Goal: Communication & Community: Answer question/provide support

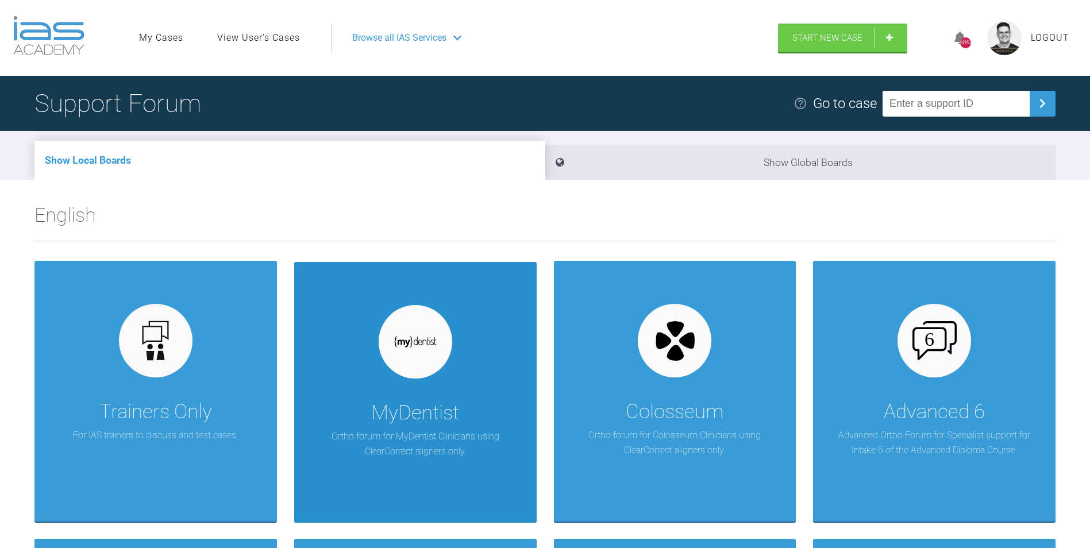
click at [418, 373] on div at bounding box center [416, 342] width 74 height 74
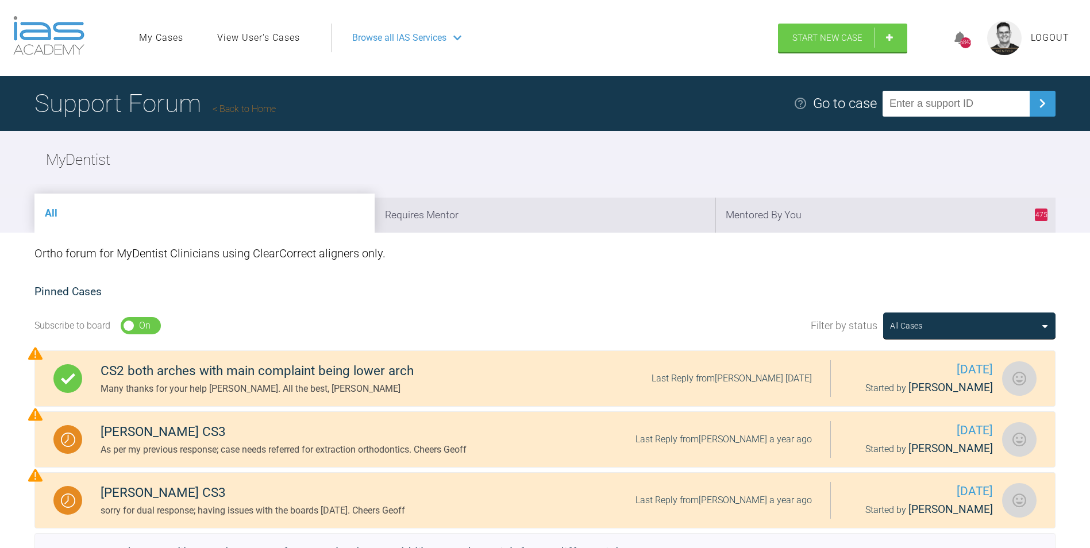
click at [260, 112] on link "Back to Home" at bounding box center [244, 108] width 63 height 11
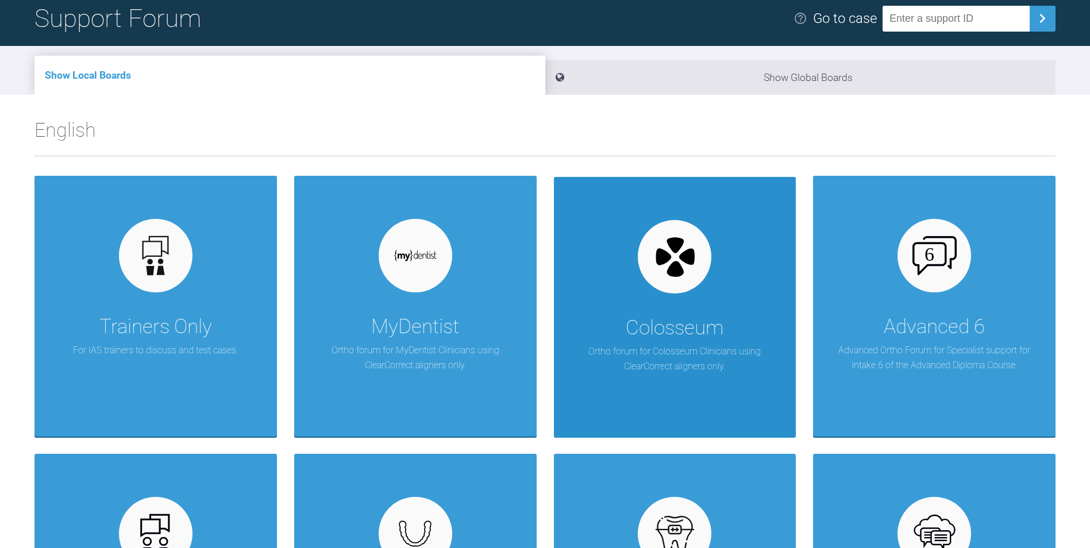
scroll to position [115, 0]
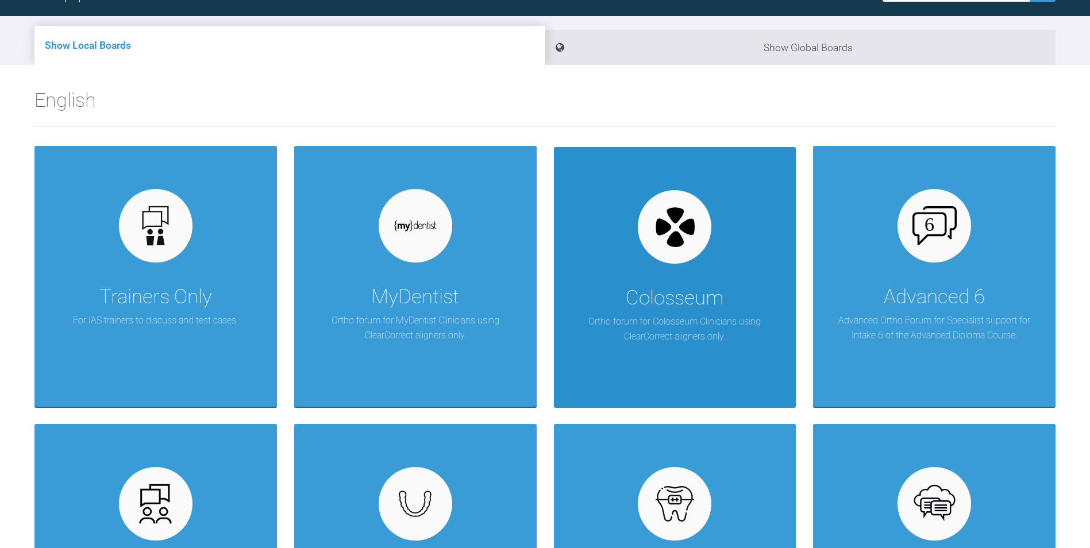
click at [684, 268] on div "Colosseum Ortho forum for Colosseum Clinicians using ClearCorrect aligners only." at bounding box center [675, 277] width 242 height 261
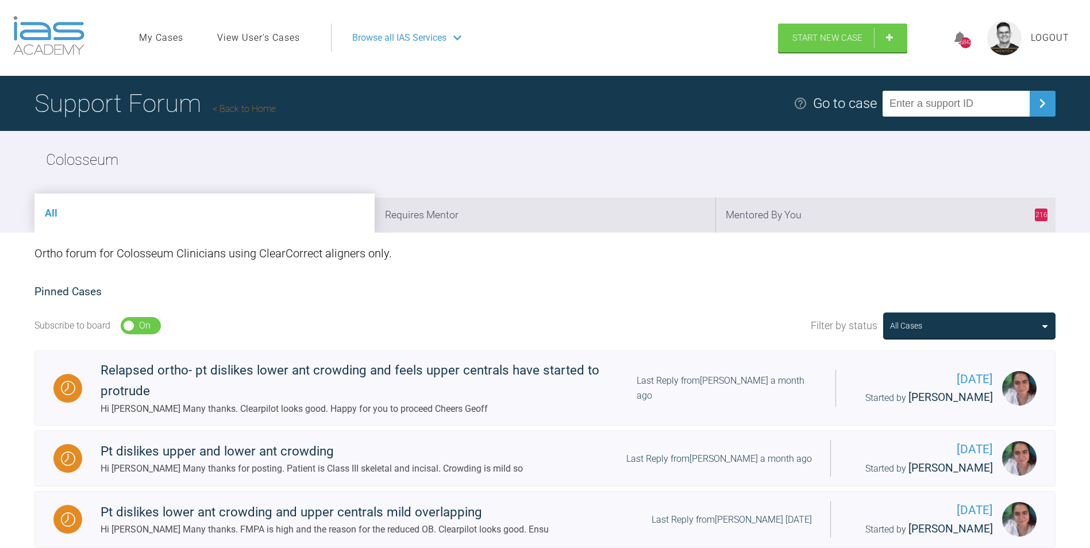
click at [261, 106] on link "Back to Home" at bounding box center [244, 108] width 63 height 11
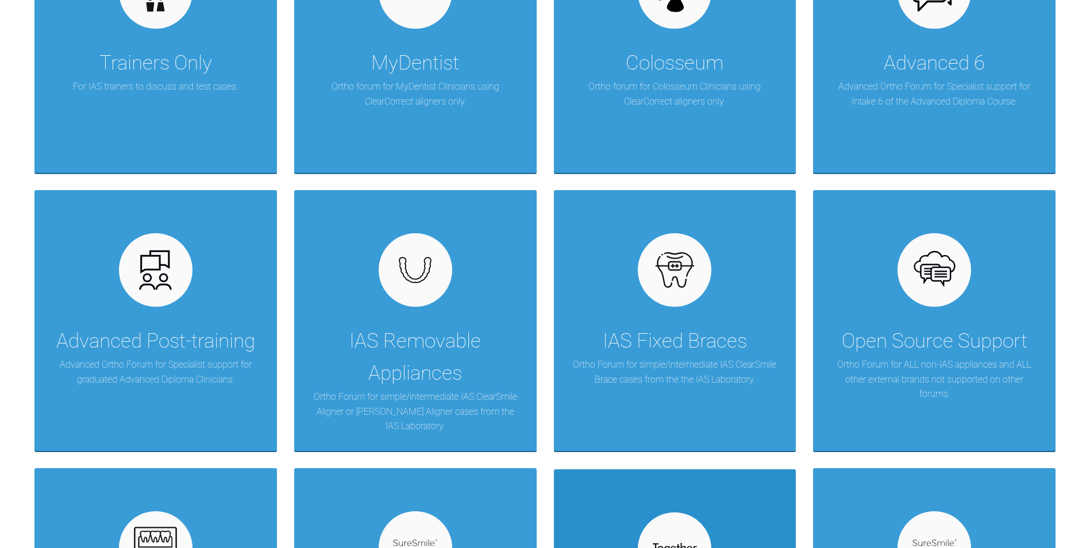
scroll to position [287, 0]
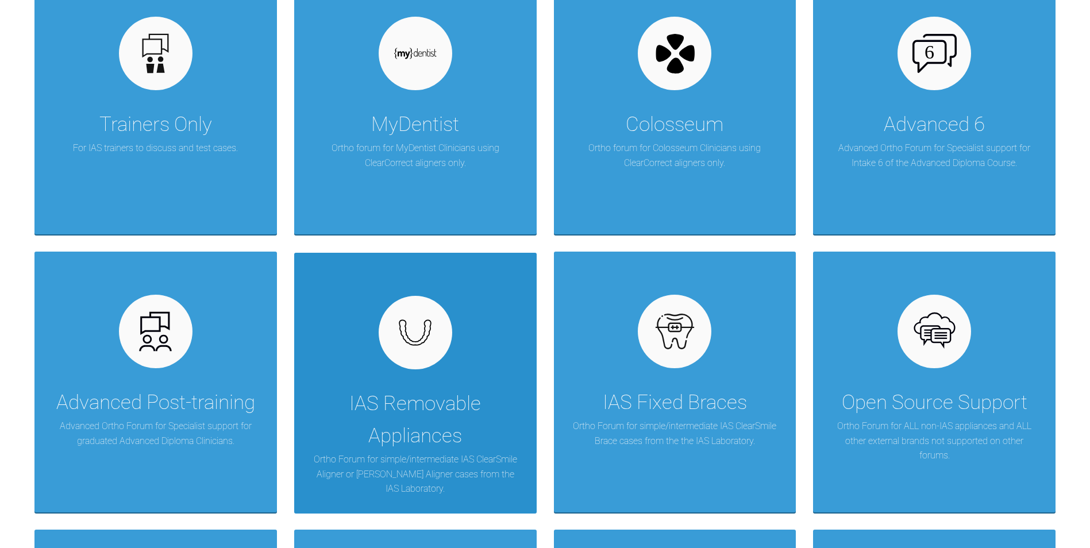
click at [414, 352] on div at bounding box center [416, 333] width 74 height 74
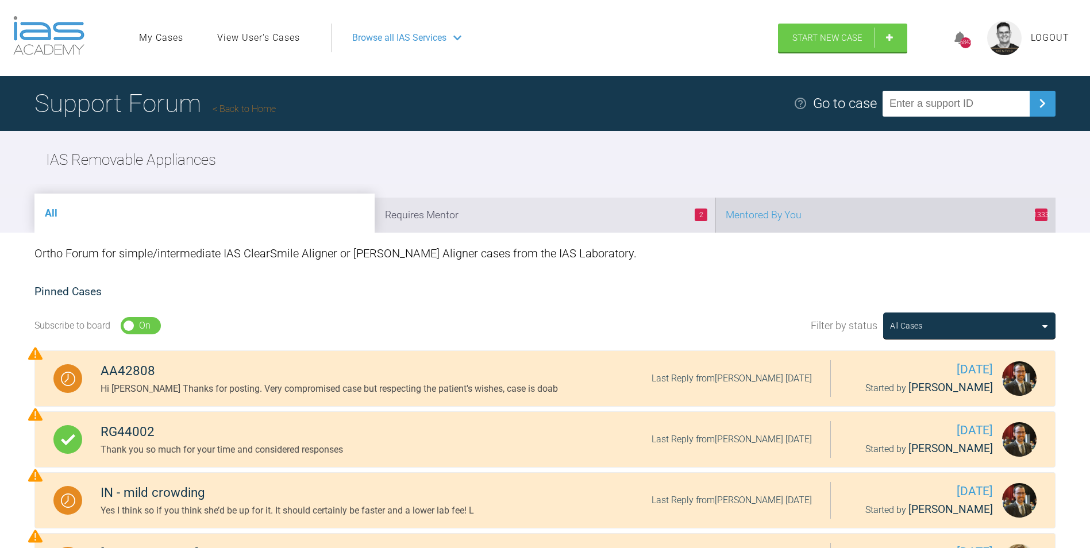
click at [763, 211] on li "1333 Mentored By You" at bounding box center [885, 215] width 340 height 35
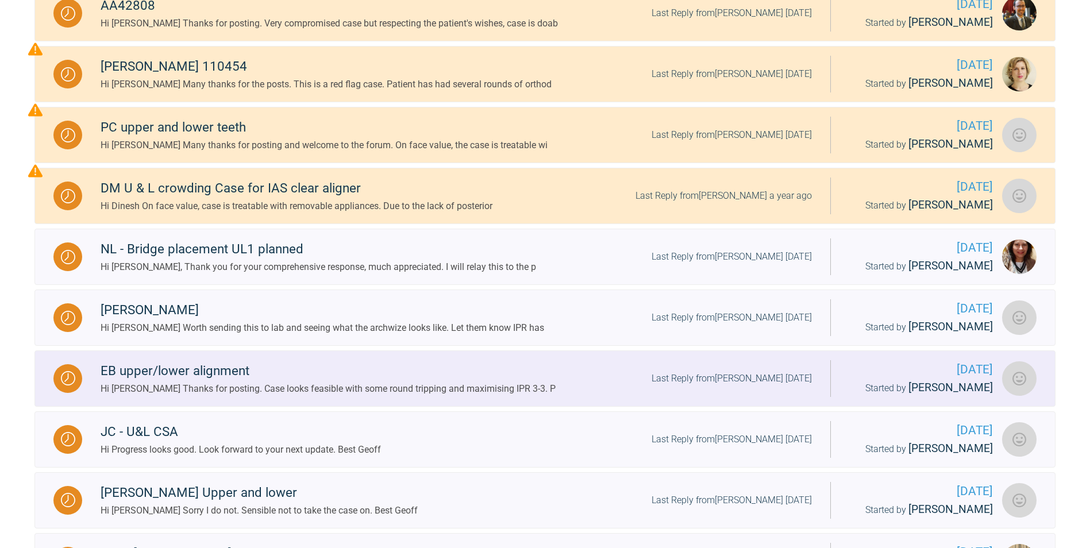
scroll to position [345, 0]
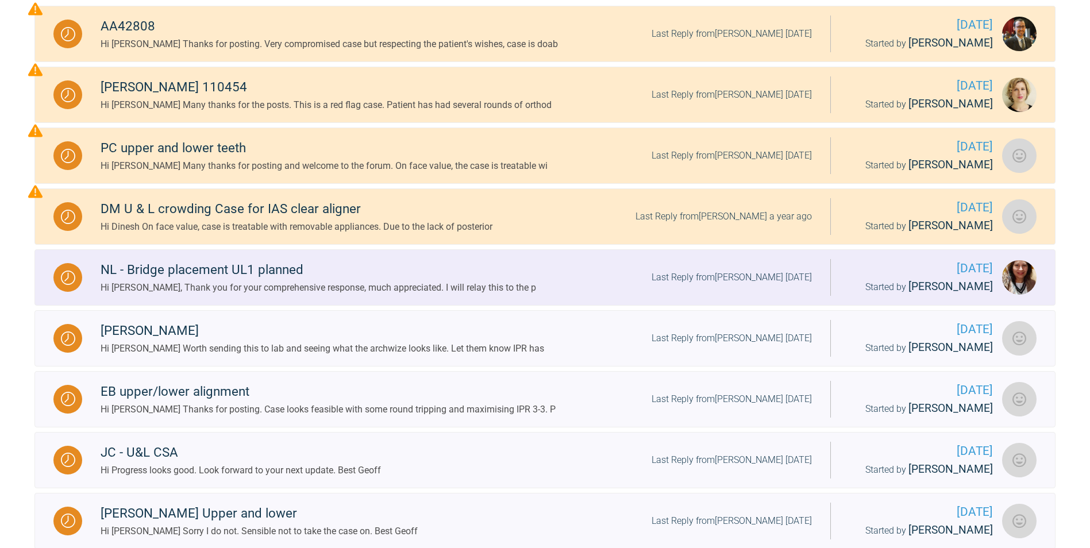
click at [306, 287] on div "Hi Geoff, Thank you for your comprehensive response, much appreciated. I will r…" at bounding box center [319, 287] width 436 height 15
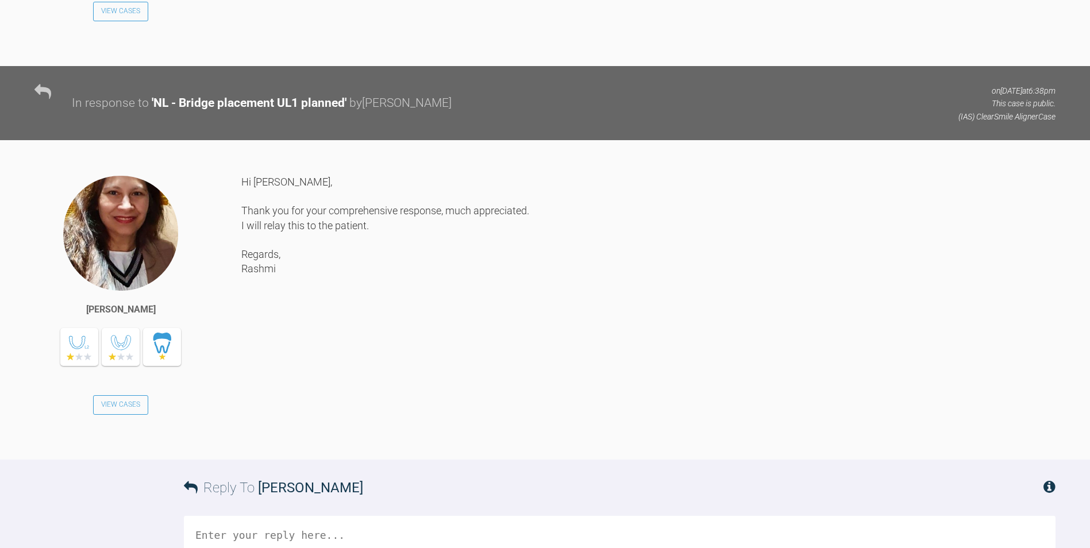
scroll to position [1010, 0]
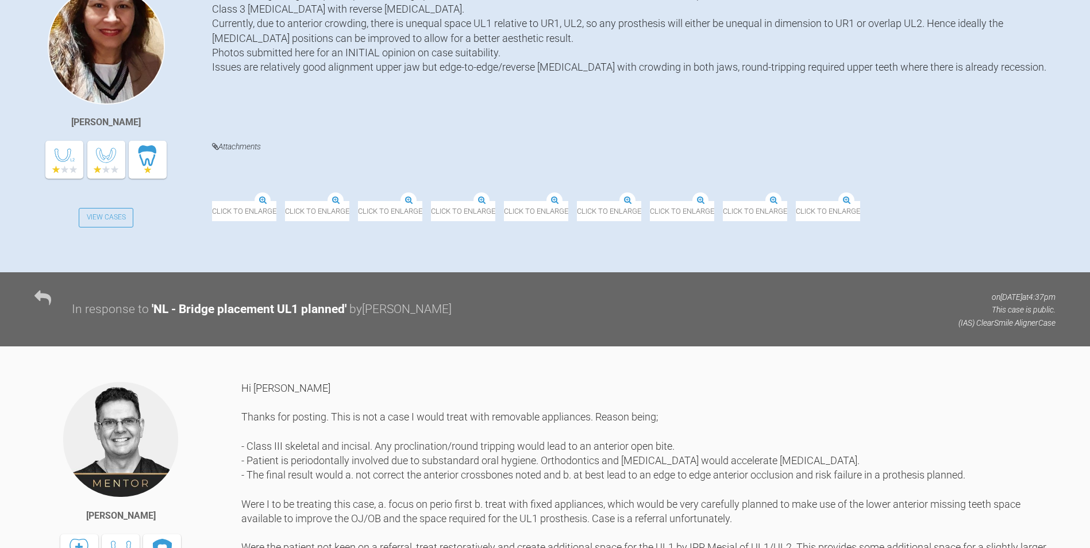
drag, startPoint x: 532, startPoint y: 376, endPoint x: 530, endPoint y: 367, distance: 9.4
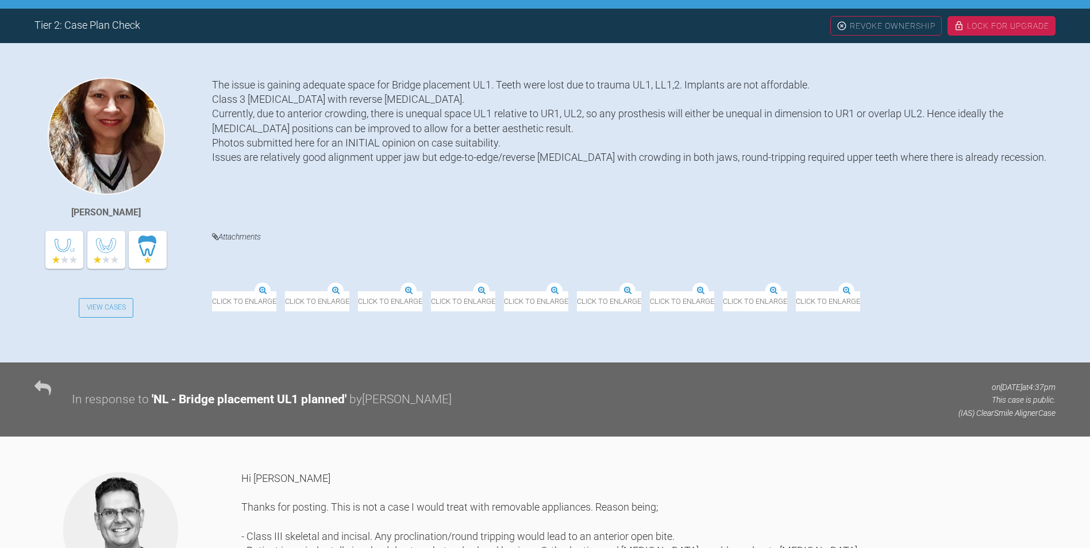
scroll to position [0, 0]
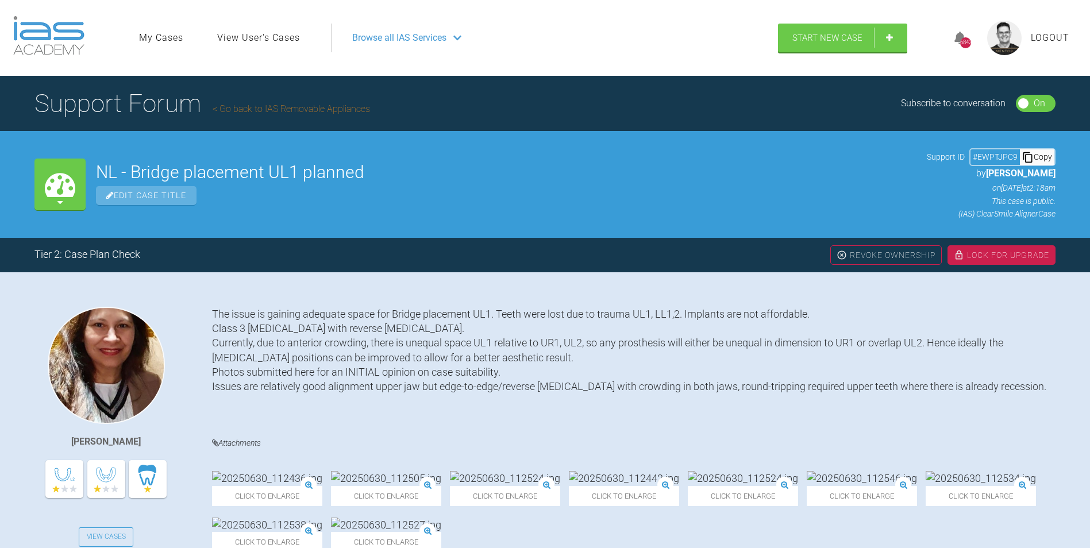
click at [272, 106] on link "Go back to IAS Removable Appliances" at bounding box center [291, 108] width 157 height 11
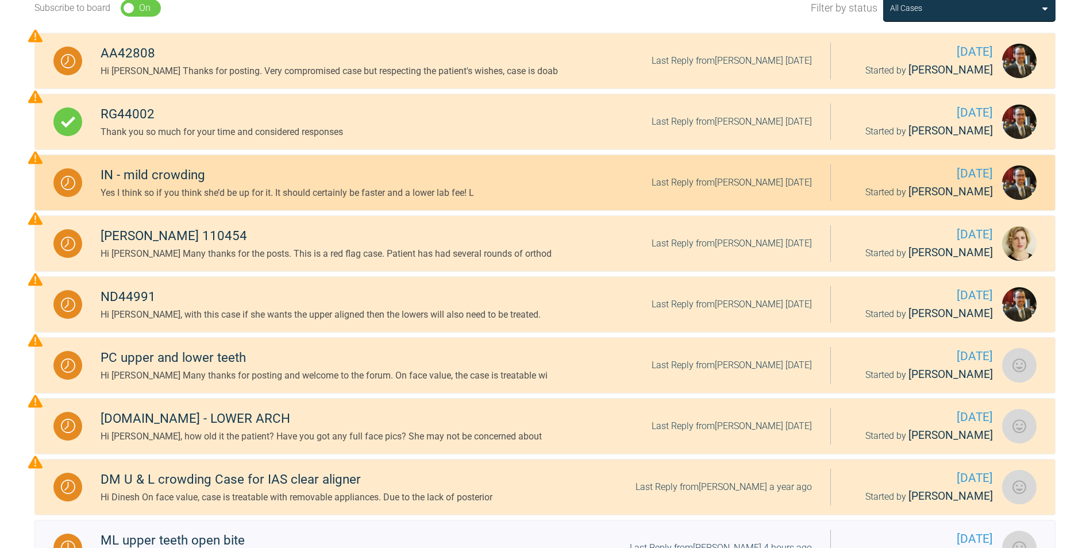
scroll to position [57, 0]
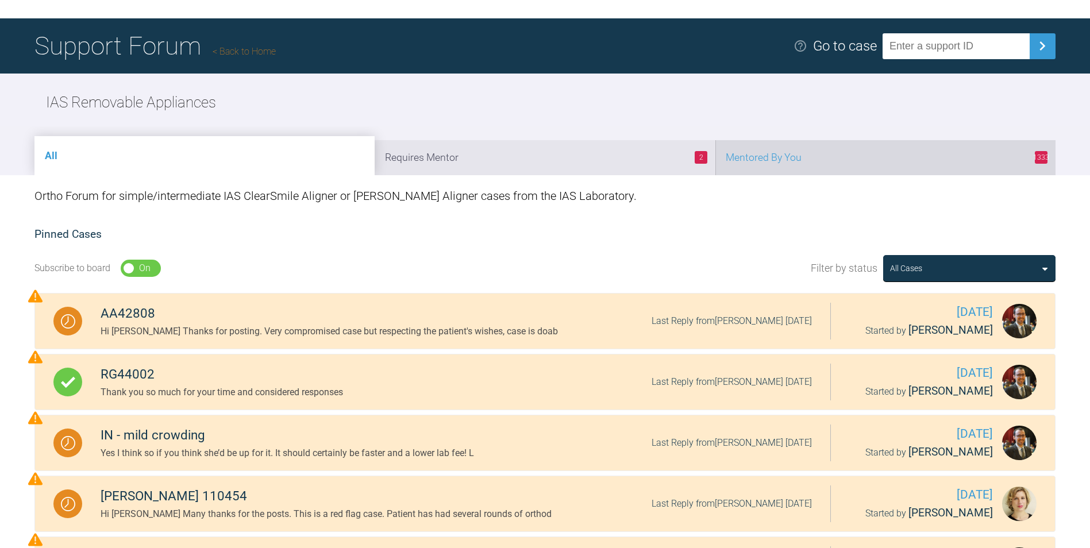
click at [770, 153] on li "1333 Mentored By You" at bounding box center [885, 157] width 340 height 35
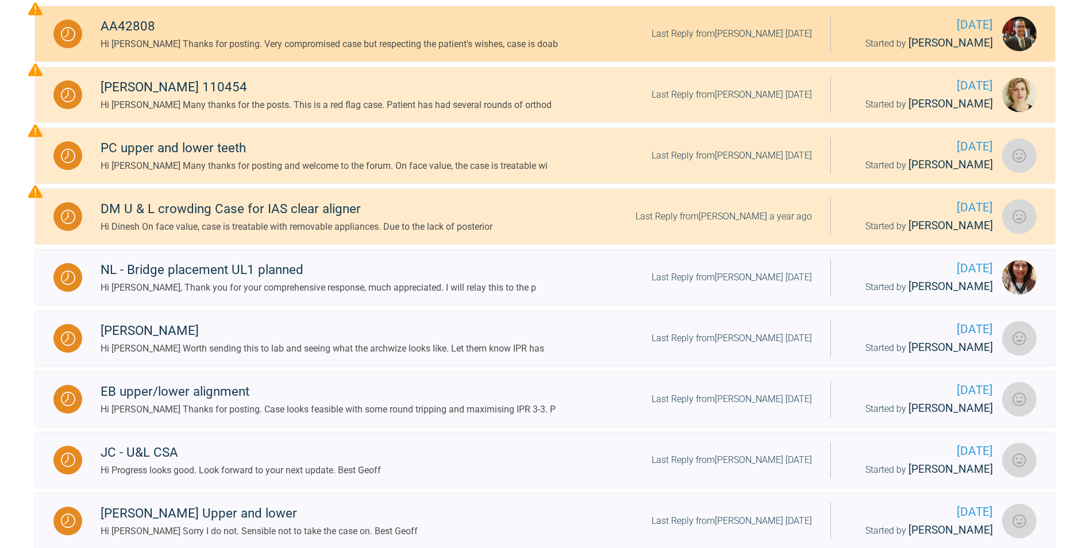
scroll to position [460, 0]
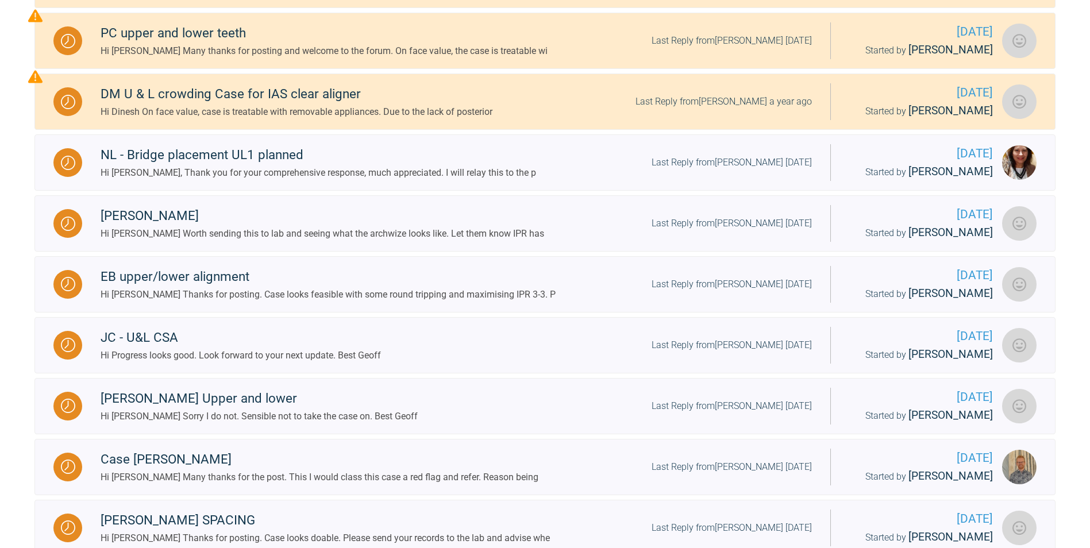
drag, startPoint x: 679, startPoint y: 311, endPoint x: 673, endPoint y: 308, distance: 6.4
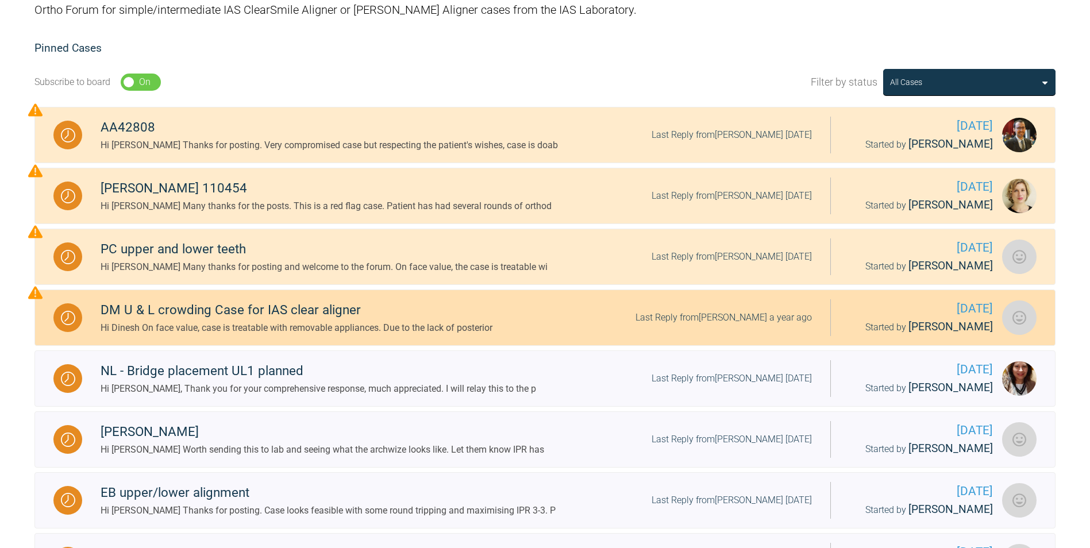
scroll to position [0, 0]
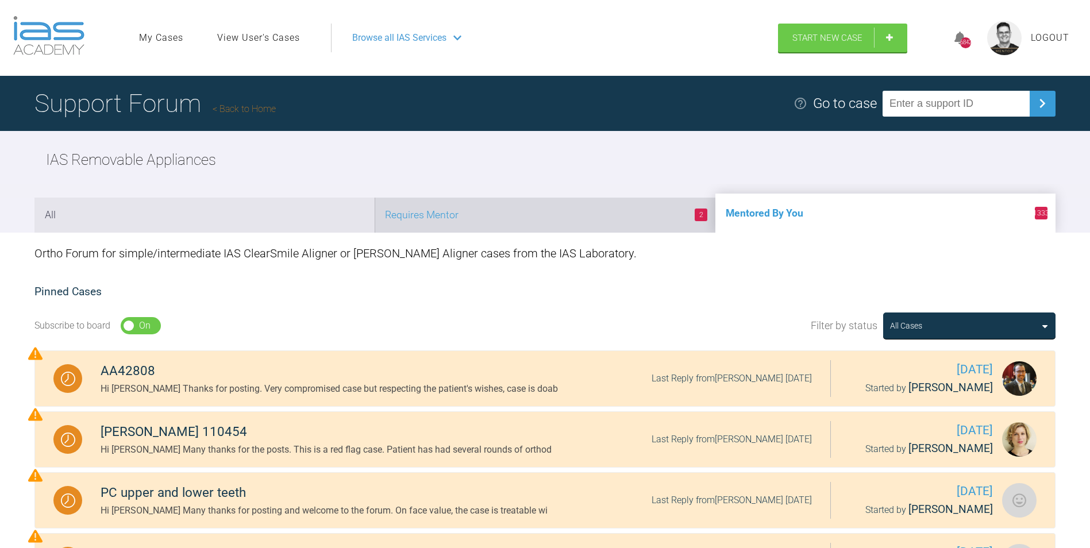
click at [607, 223] on li "2 Requires Mentor" at bounding box center [545, 215] width 340 height 35
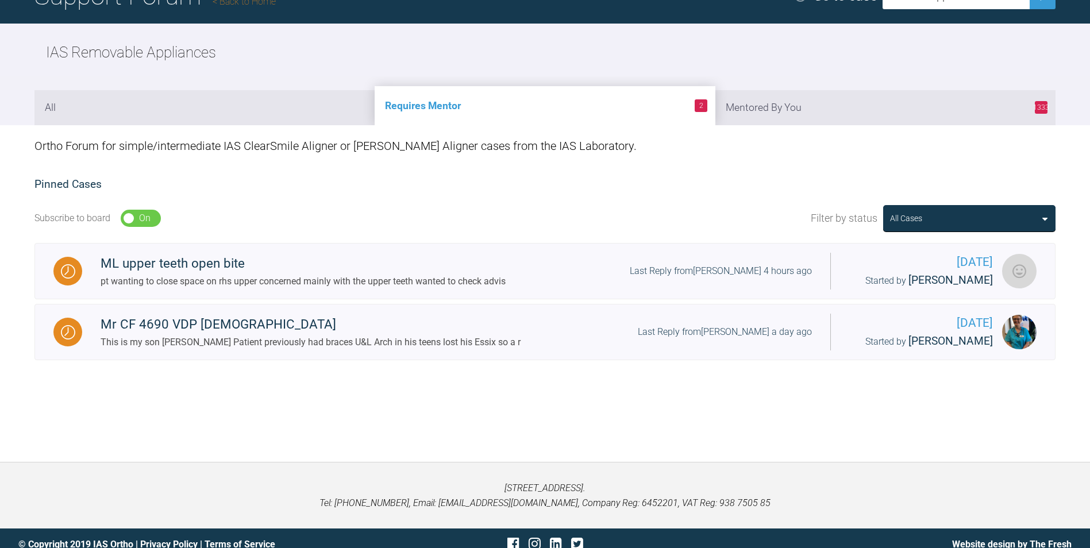
scroll to position [120, 0]
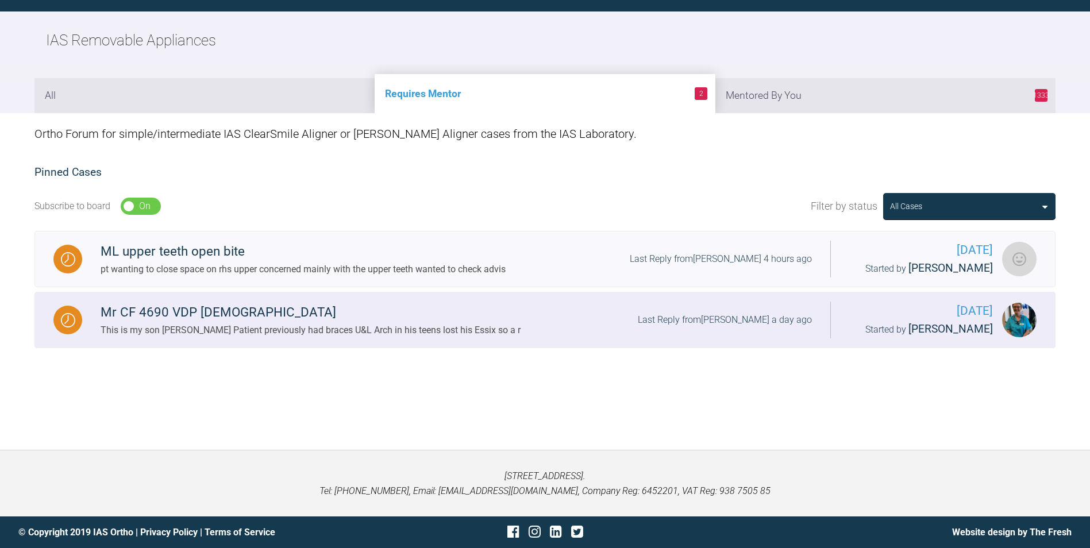
click at [239, 336] on div "This is my son Christopher Patient previously had braces U&L Arch in his teens …" at bounding box center [311, 330] width 420 height 15
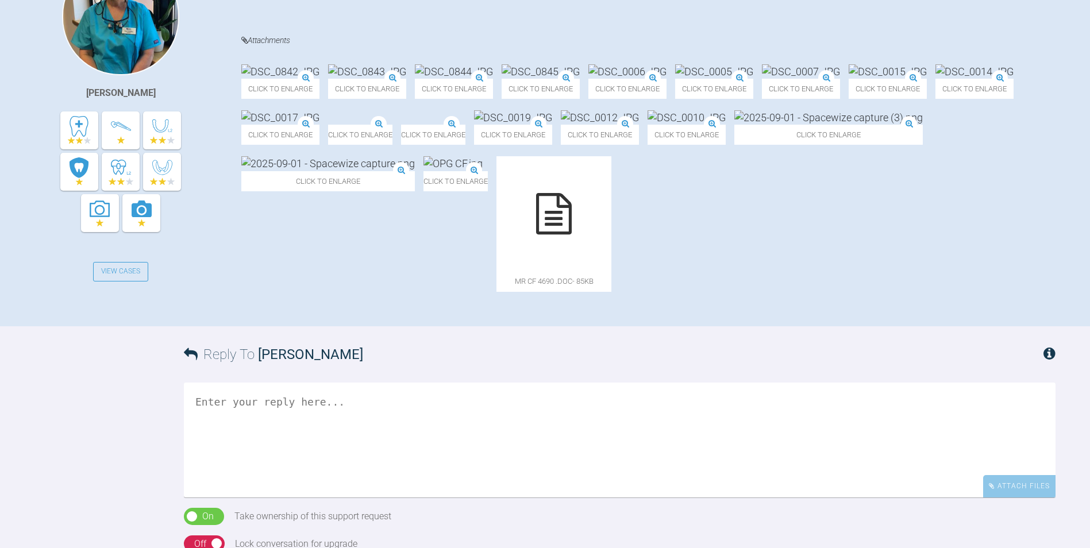
scroll to position [349, 0]
click at [302, 78] on img at bounding box center [280, 71] width 78 height 14
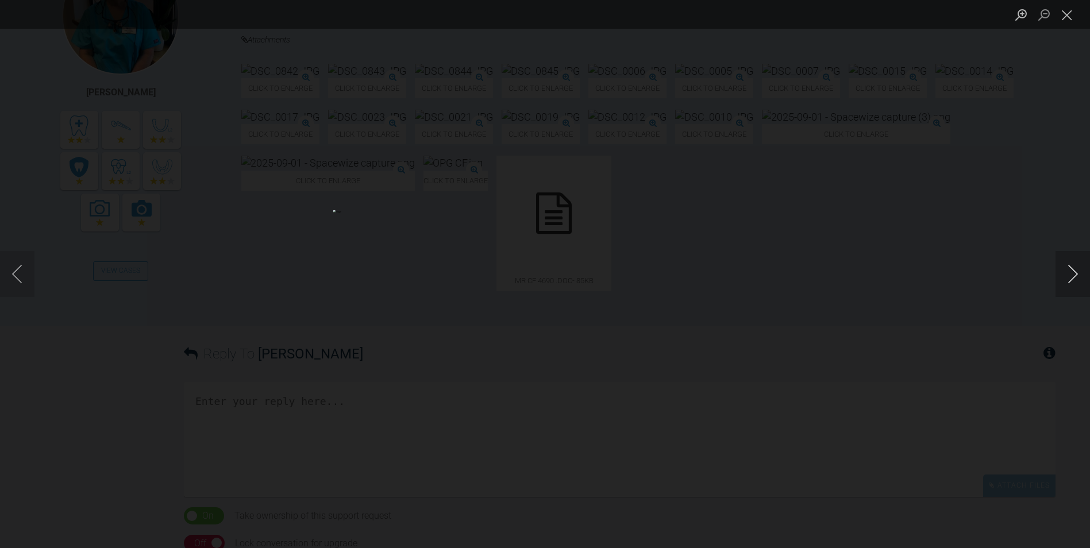
click at [1068, 272] on button "Next image" at bounding box center [1073, 274] width 34 height 46
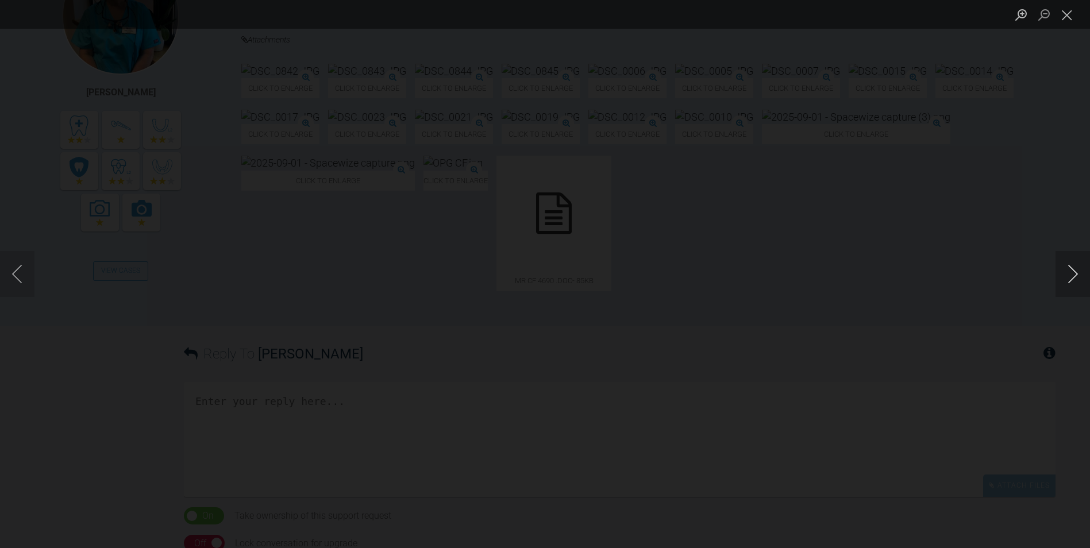
click at [1068, 272] on button "Next image" at bounding box center [1073, 274] width 34 height 46
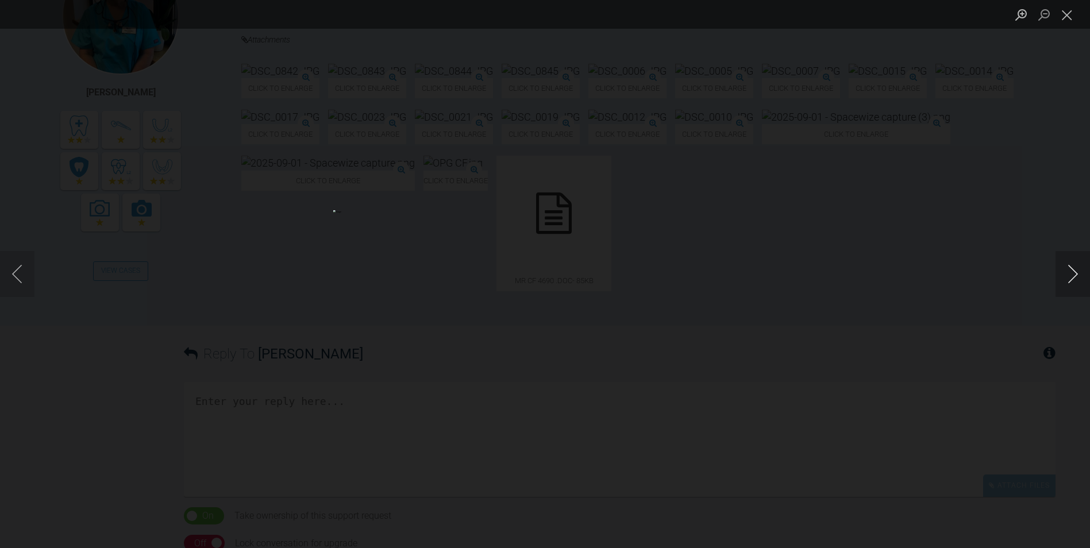
click at [1068, 272] on button "Next image" at bounding box center [1073, 274] width 34 height 46
click at [1067, 272] on button "Next image" at bounding box center [1073, 274] width 34 height 46
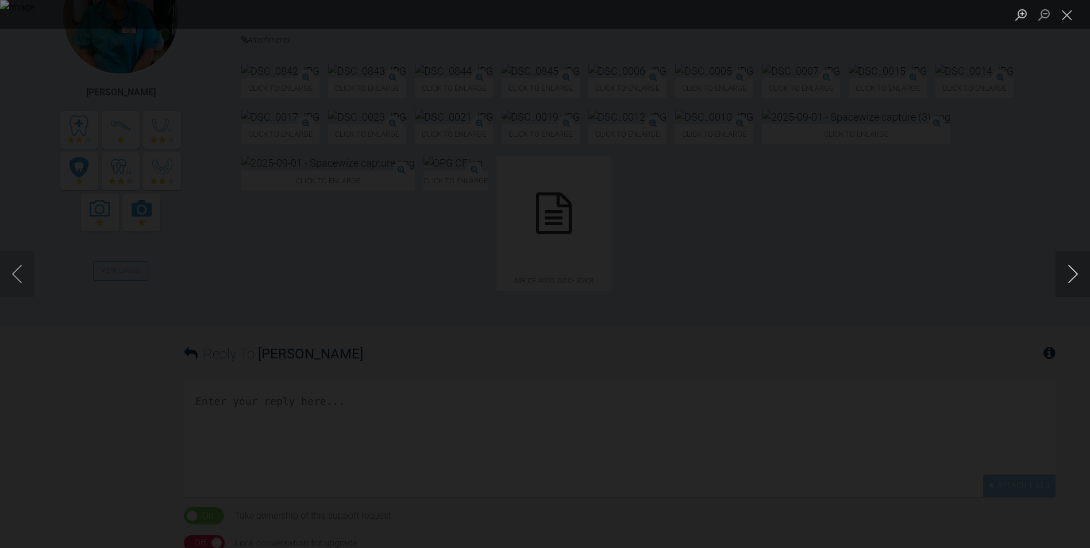
click at [1067, 272] on button "Next image" at bounding box center [1073, 274] width 34 height 46
click at [1077, 270] on button "Next image" at bounding box center [1073, 274] width 34 height 46
click at [1076, 269] on button "Next image" at bounding box center [1073, 274] width 34 height 46
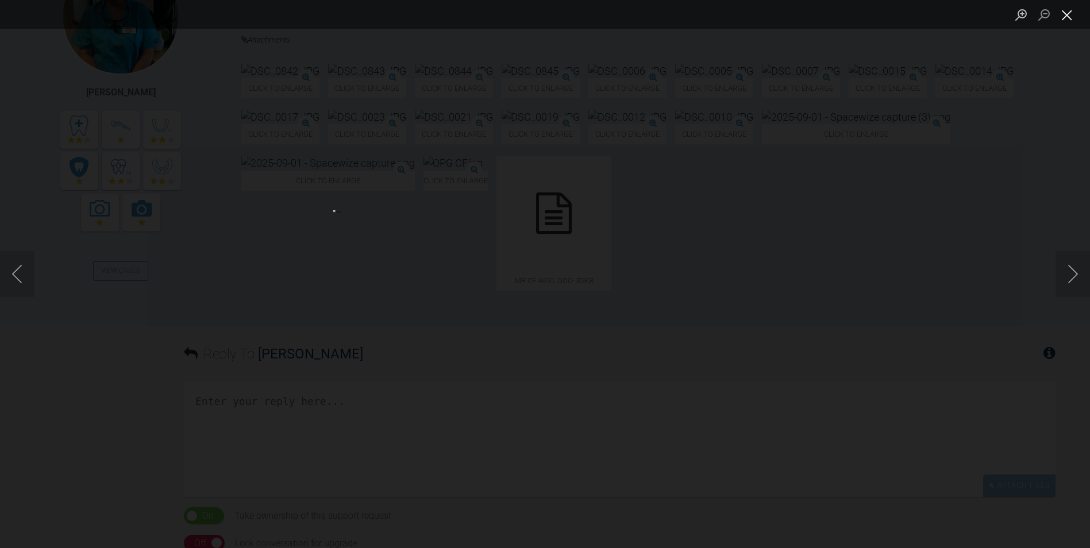
click at [1066, 16] on button "Close lightbox" at bounding box center [1067, 15] width 23 height 20
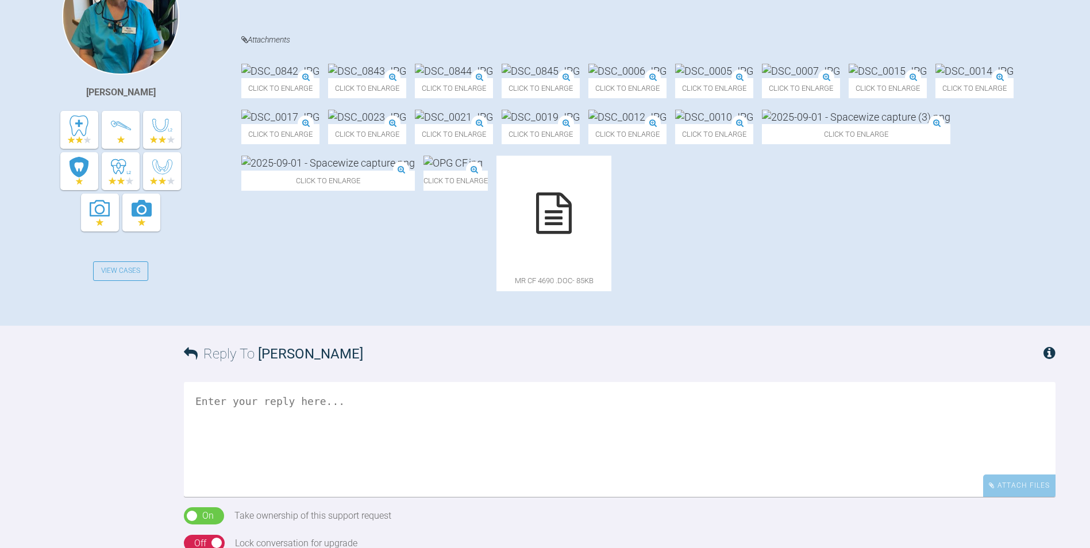
click at [762, 124] on img at bounding box center [856, 117] width 188 height 14
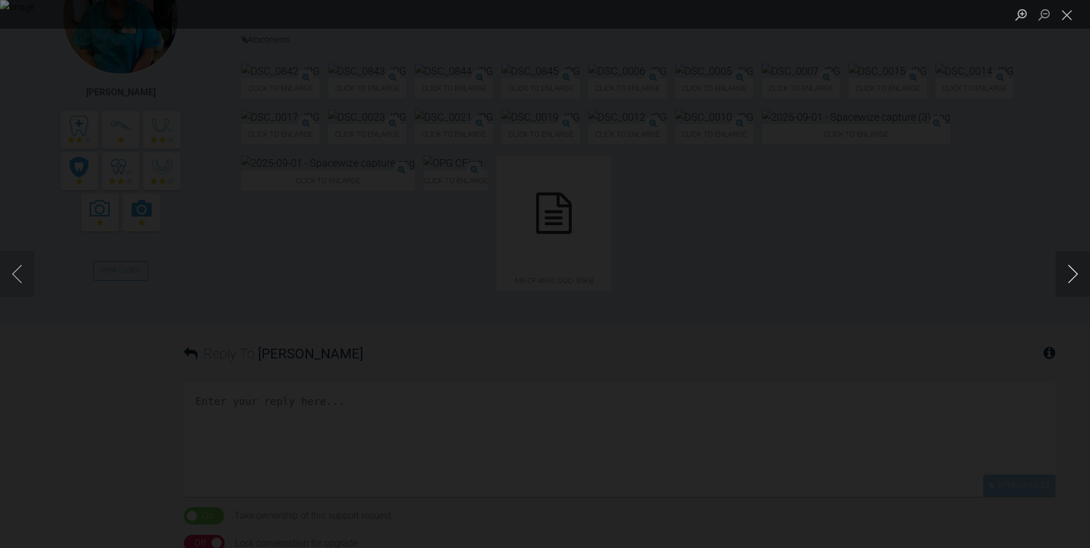
click at [1068, 275] on button "Next image" at bounding box center [1073, 274] width 34 height 46
click at [15, 271] on button "Previous image" at bounding box center [17, 274] width 34 height 46
click at [1064, 14] on button "Close lightbox" at bounding box center [1067, 15] width 23 height 20
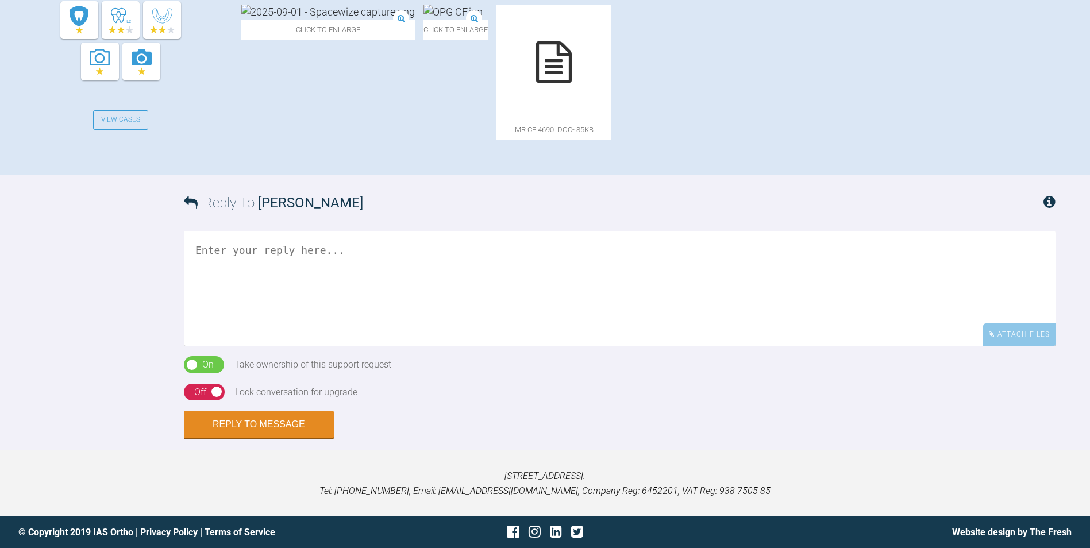
scroll to position [703, 0]
click at [302, 264] on textarea at bounding box center [620, 288] width 872 height 115
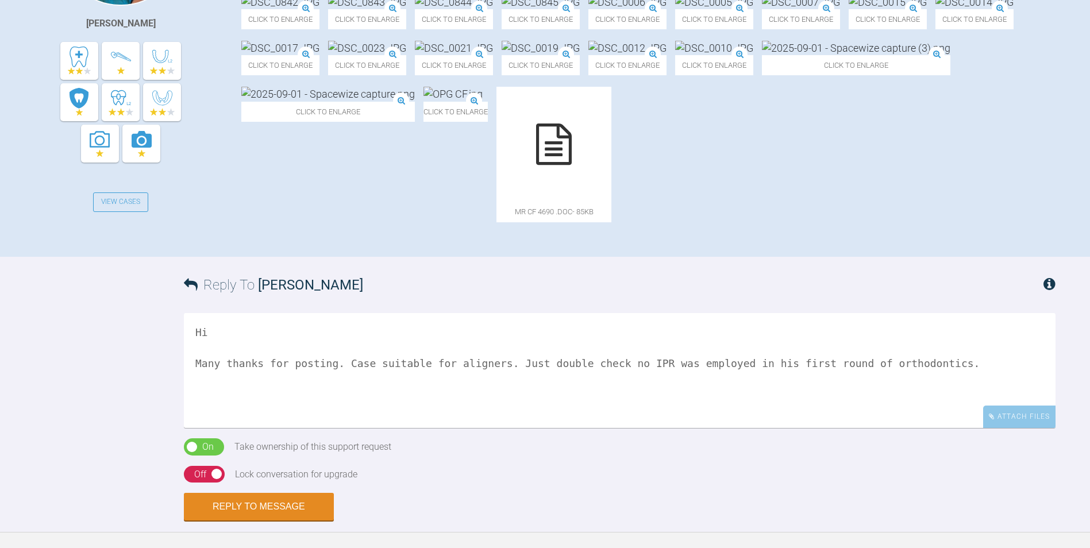
scroll to position [415, 0]
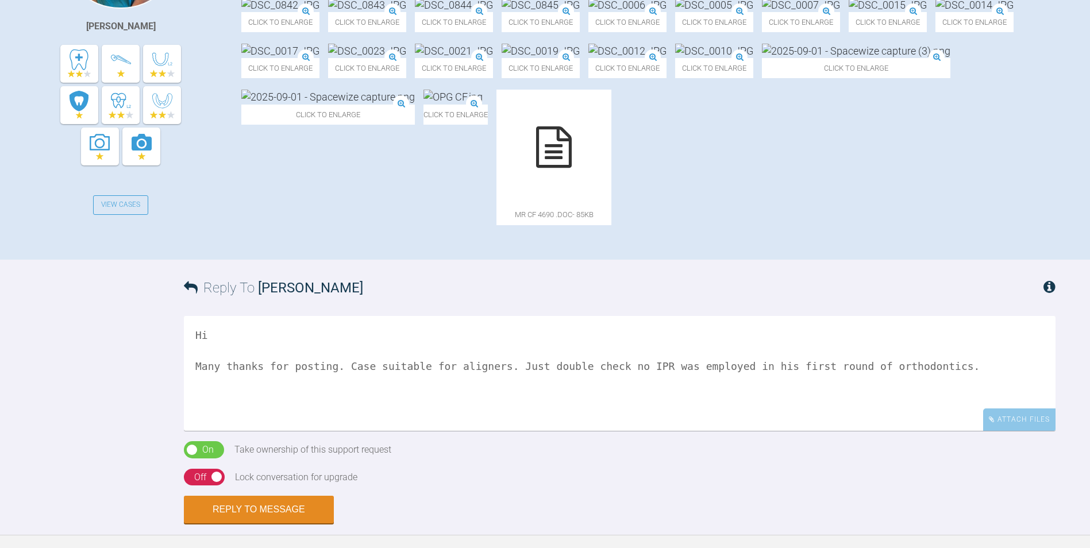
click at [483, 104] on img at bounding box center [452, 97] width 59 height 14
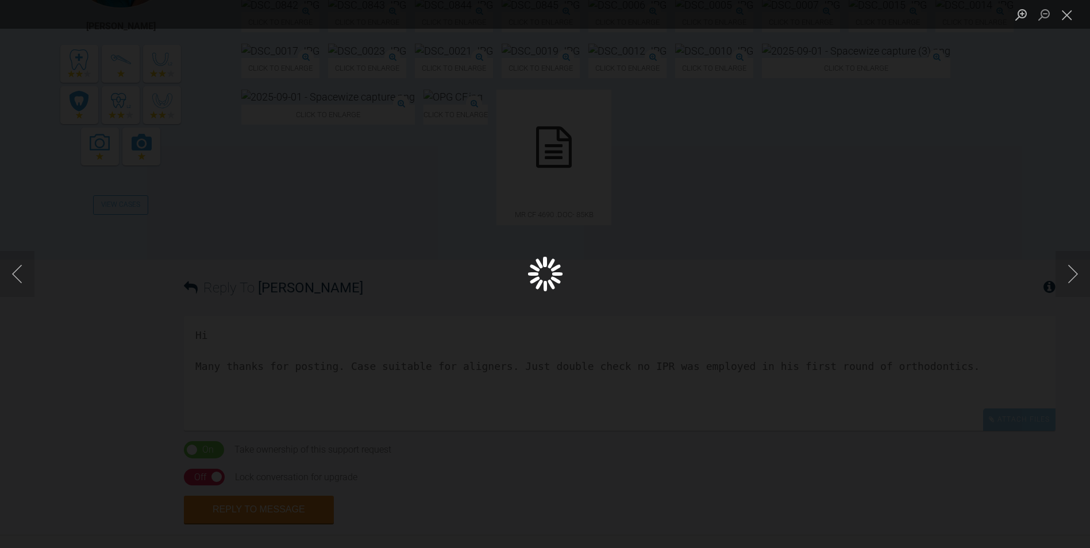
click at [929, 211] on div "Lightbox" at bounding box center [545, 274] width 1090 height 548
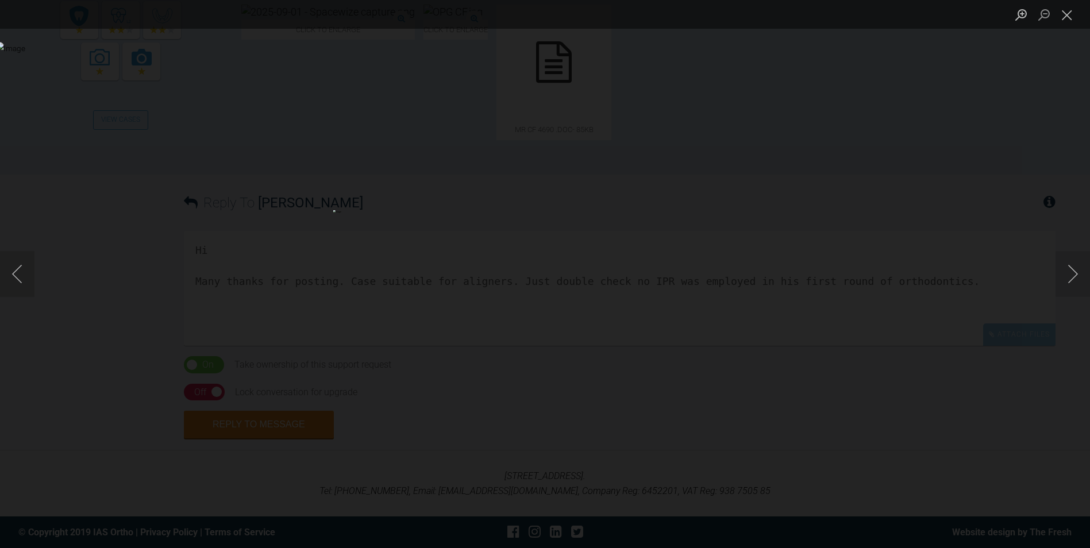
scroll to position [588, 0]
click at [1067, 15] on button "Close lightbox" at bounding box center [1067, 15] width 23 height 20
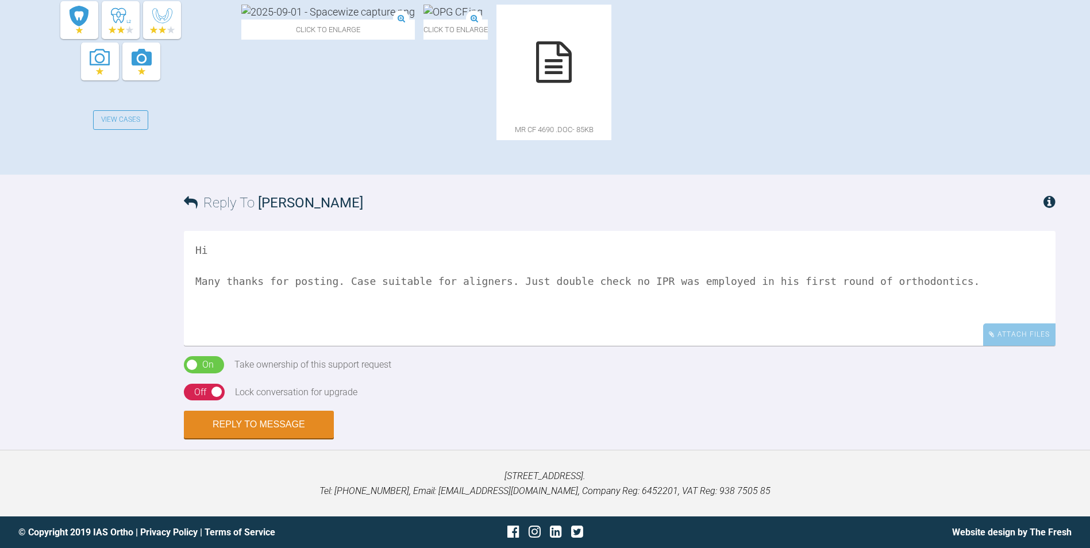
click at [926, 346] on textarea "Hi Many thanks for posting. Case suitable for aligners. Just double check no IP…" at bounding box center [620, 288] width 872 height 115
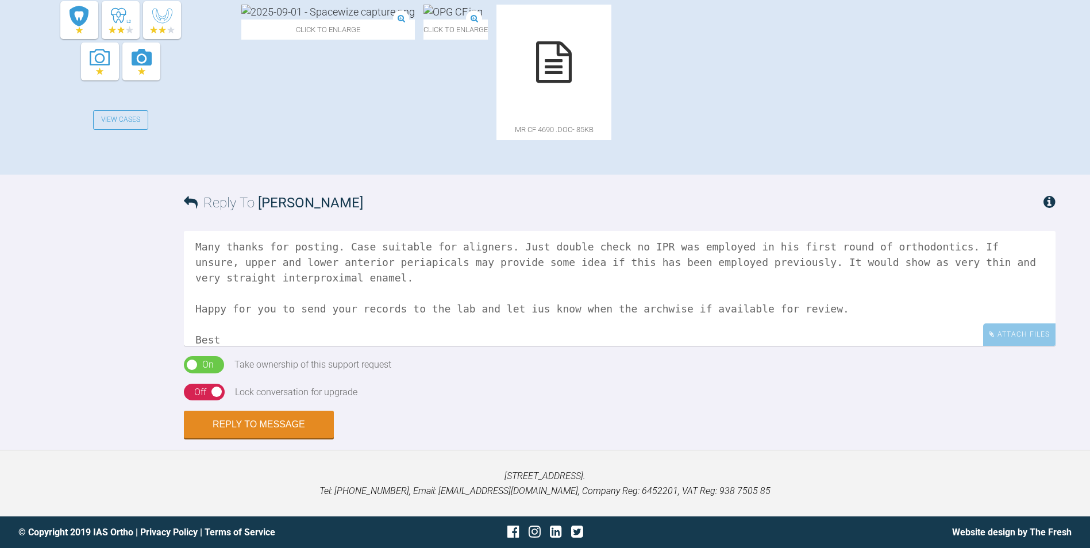
scroll to position [50, 0]
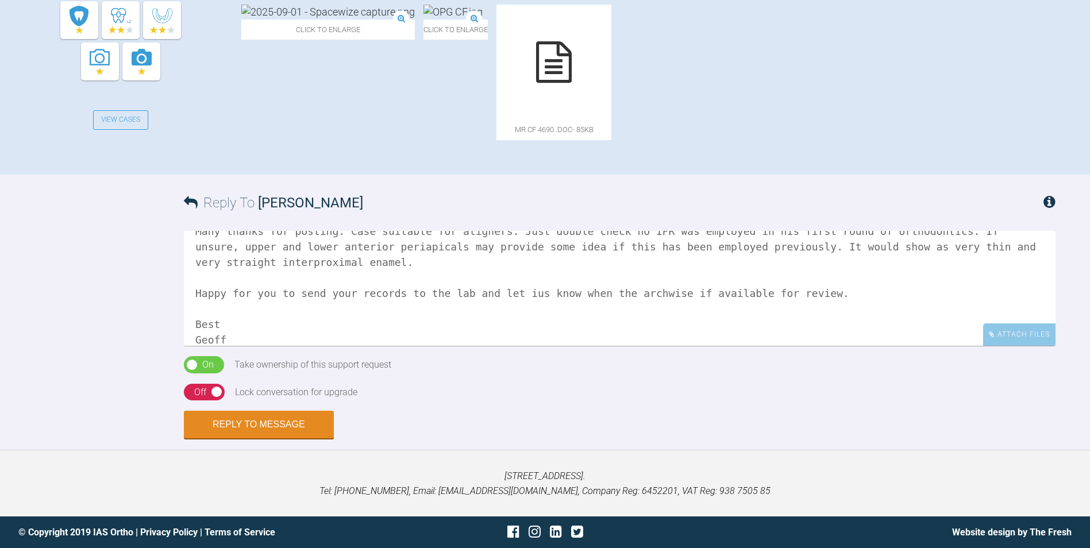
click at [507, 346] on textarea "Hi Many thanks for posting. Case suitable for aligners. Just double check no IP…" at bounding box center [620, 288] width 872 height 115
type textarea "Hi Many thanks for posting. Case suitable for aligners. Just double check no IP…"
click at [251, 440] on button "Reply to Message" at bounding box center [259, 426] width 150 height 28
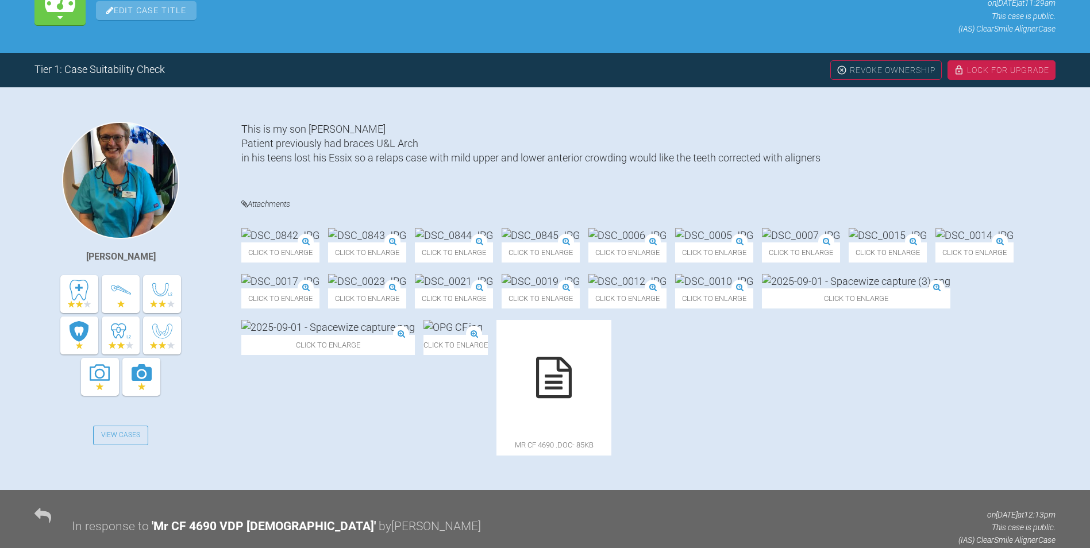
scroll to position [0, 0]
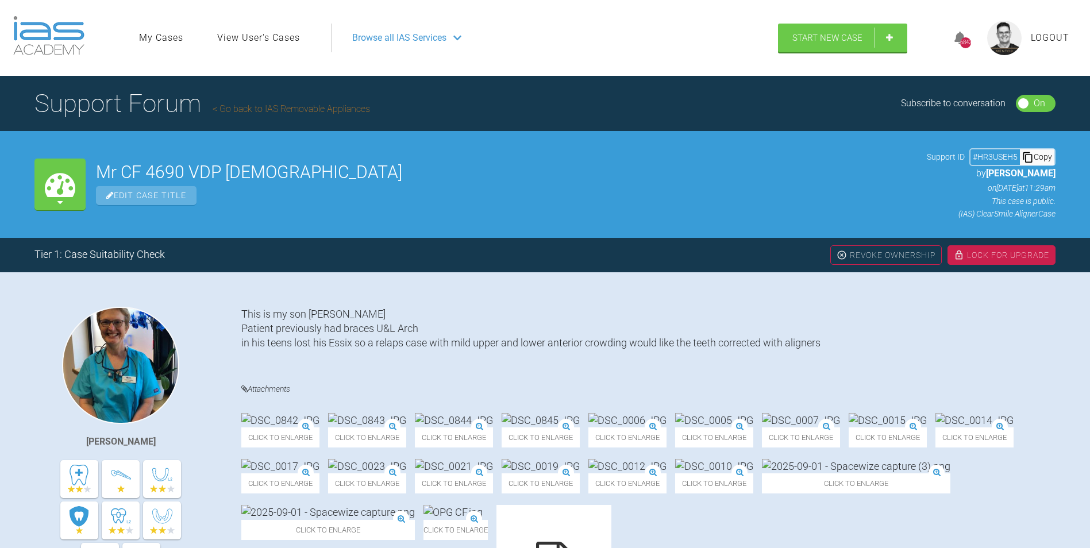
click at [973, 254] on div "Lock For Upgrade" at bounding box center [1002, 255] width 108 height 20
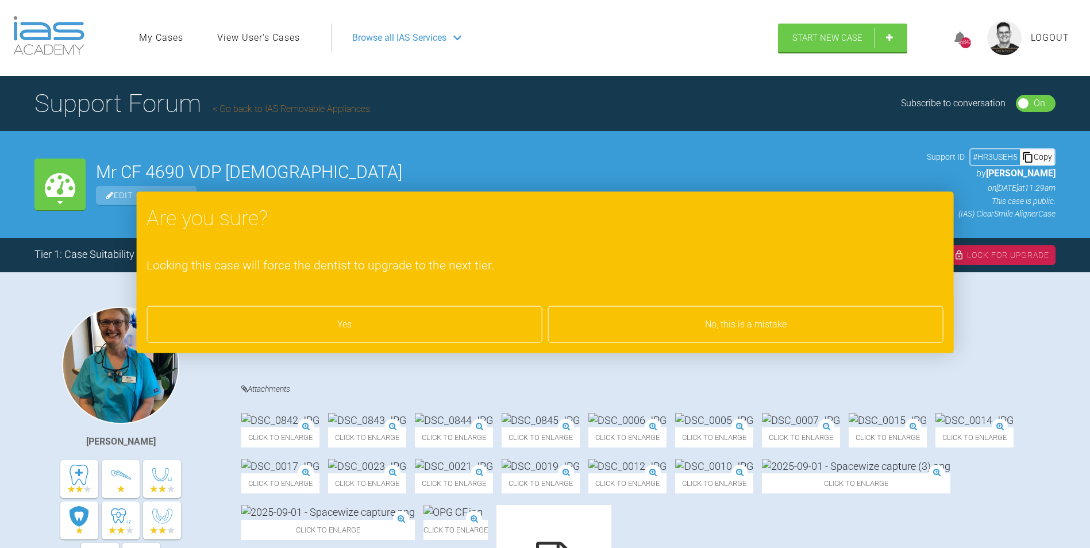
click at [391, 325] on div "Yes" at bounding box center [344, 324] width 395 height 37
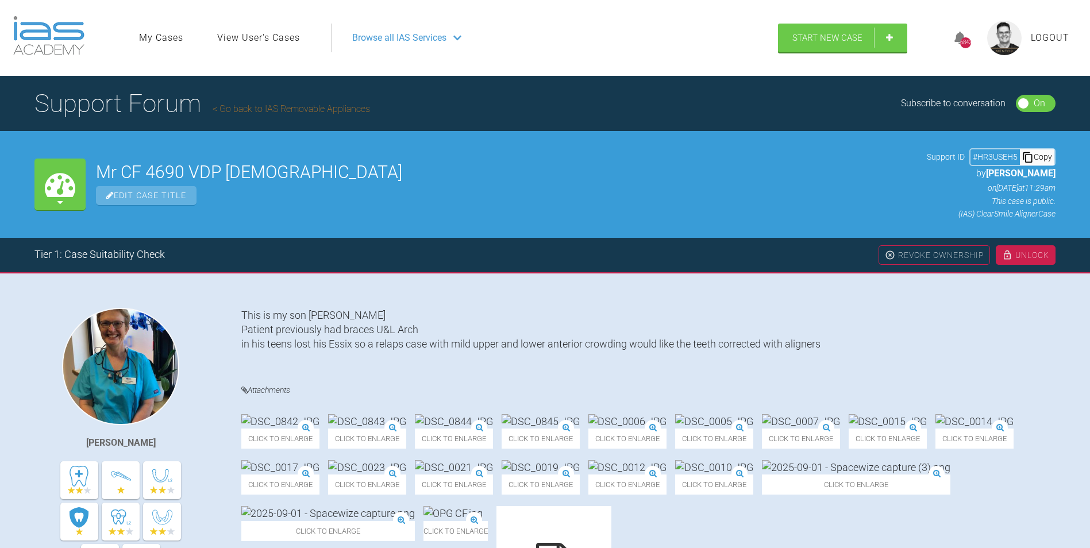
click at [299, 106] on link "Go back to IAS Removable Appliances" at bounding box center [291, 108] width 157 height 11
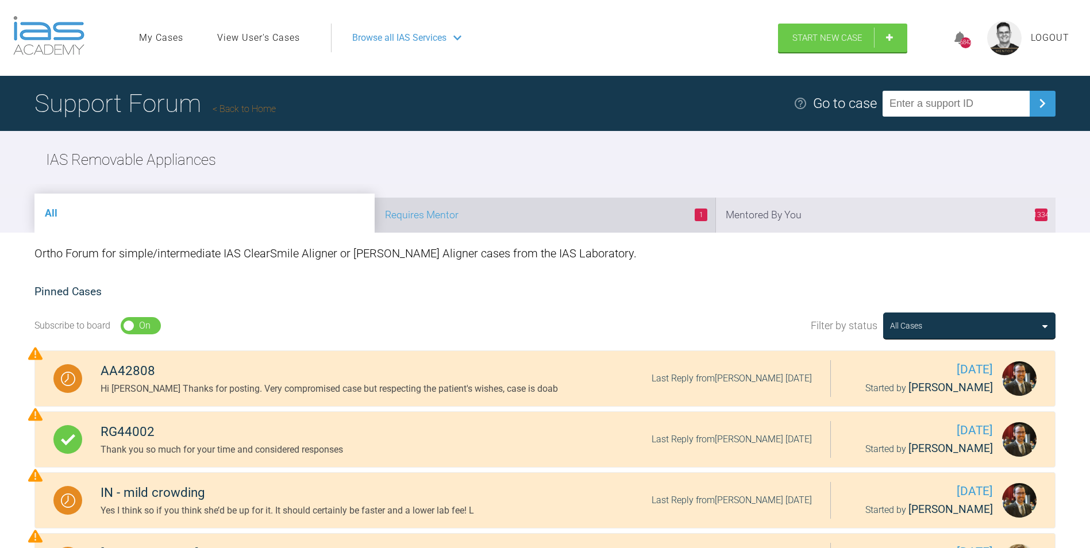
click at [614, 215] on li "1 Requires Mentor" at bounding box center [545, 215] width 340 height 35
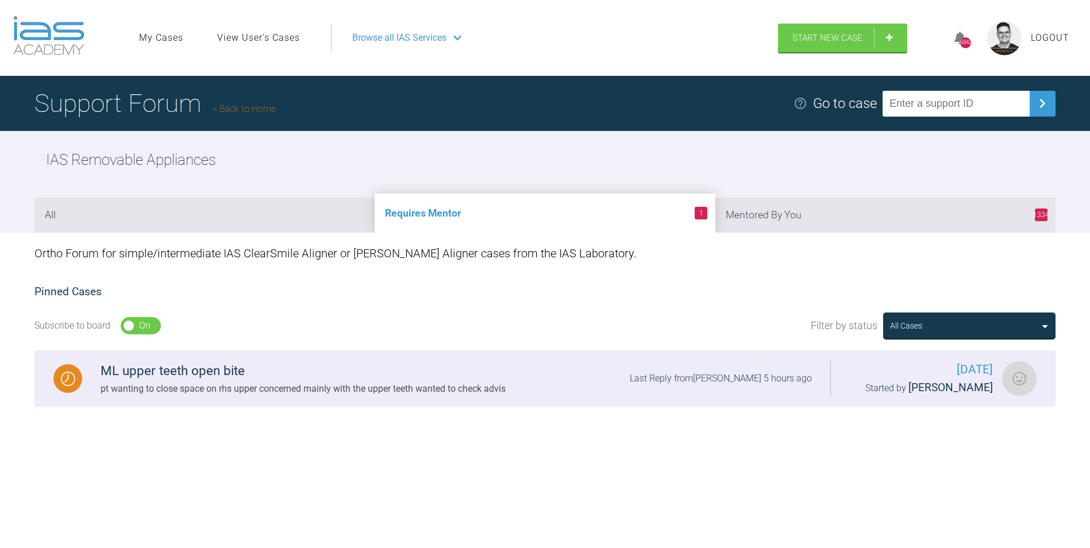
click at [345, 382] on div "pt wanting to close space on rhs upper concerned mainly with the upper teeth wa…" at bounding box center [303, 389] width 405 height 15
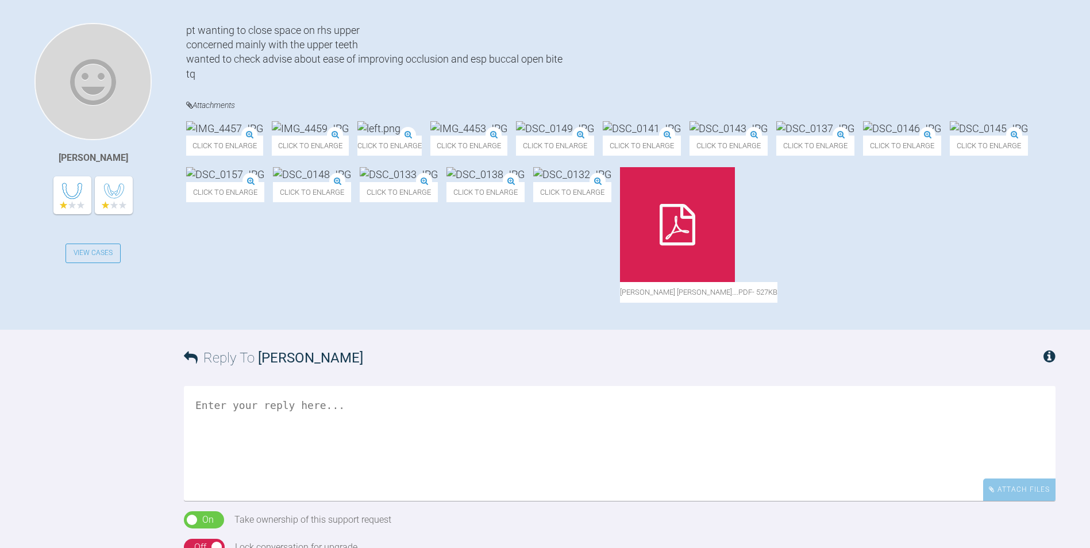
scroll to position [287, 0]
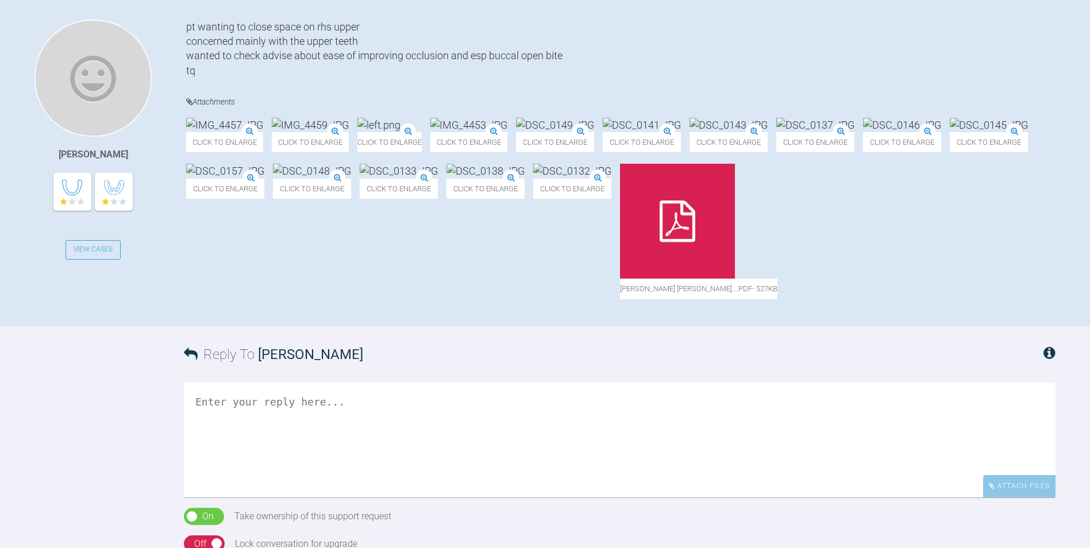
click at [263, 132] on img at bounding box center [224, 125] width 77 height 14
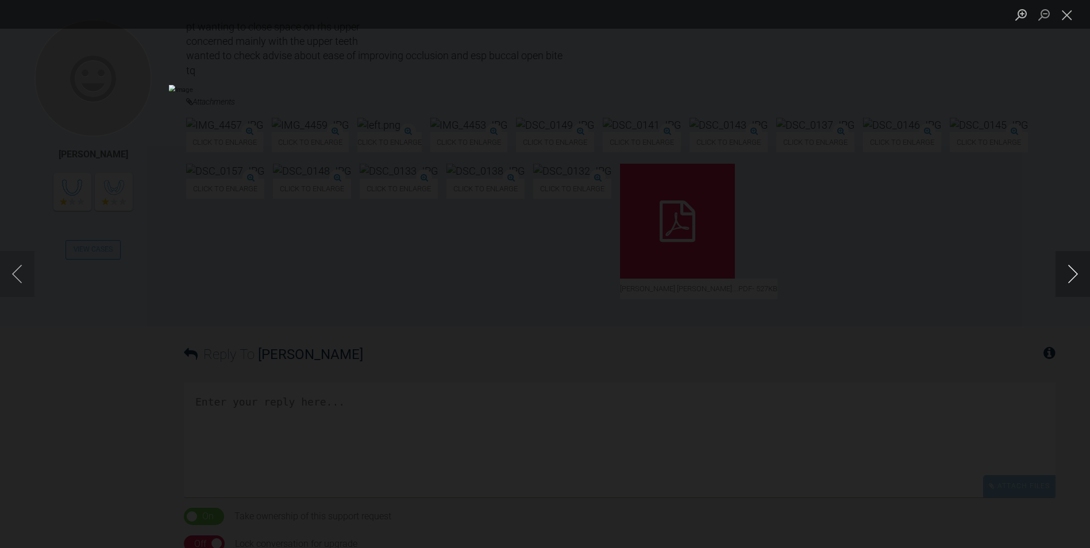
click at [1074, 274] on button "Next image" at bounding box center [1073, 274] width 34 height 46
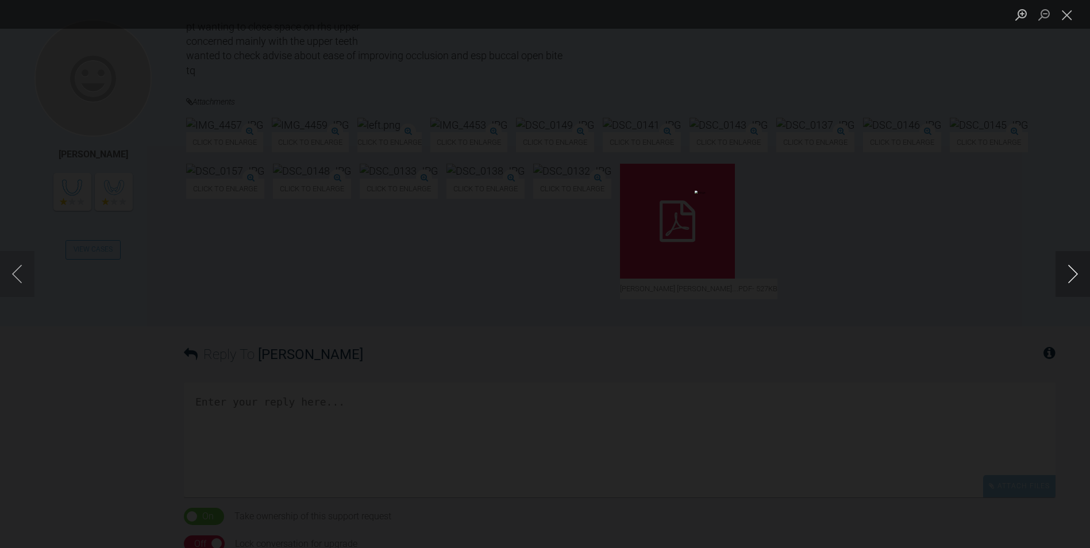
click at [1074, 274] on button "Next image" at bounding box center [1073, 274] width 34 height 46
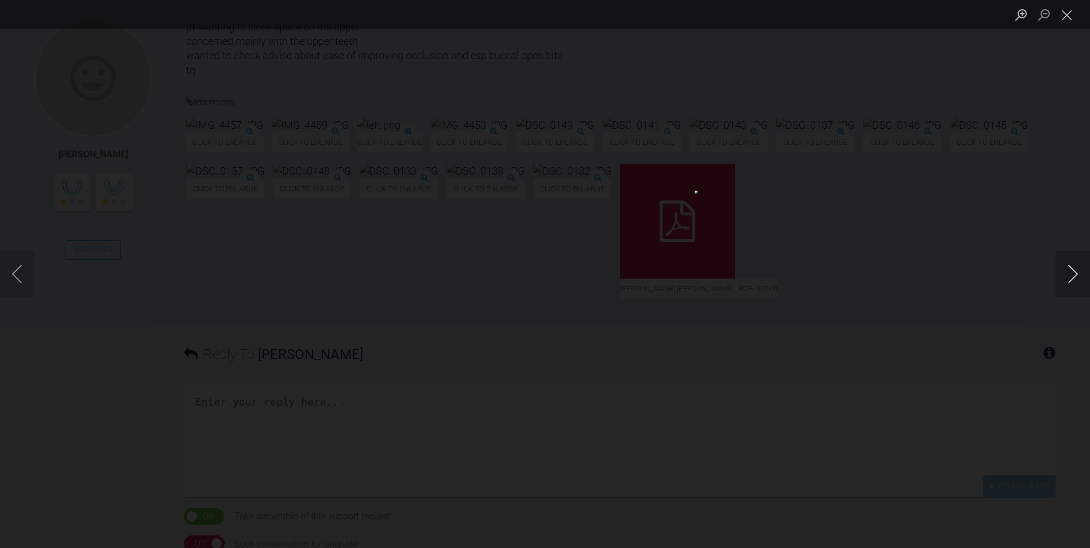
click at [1074, 274] on button "Next image" at bounding box center [1073, 274] width 34 height 46
click at [1071, 14] on button "Close lightbox" at bounding box center [1067, 15] width 23 height 20
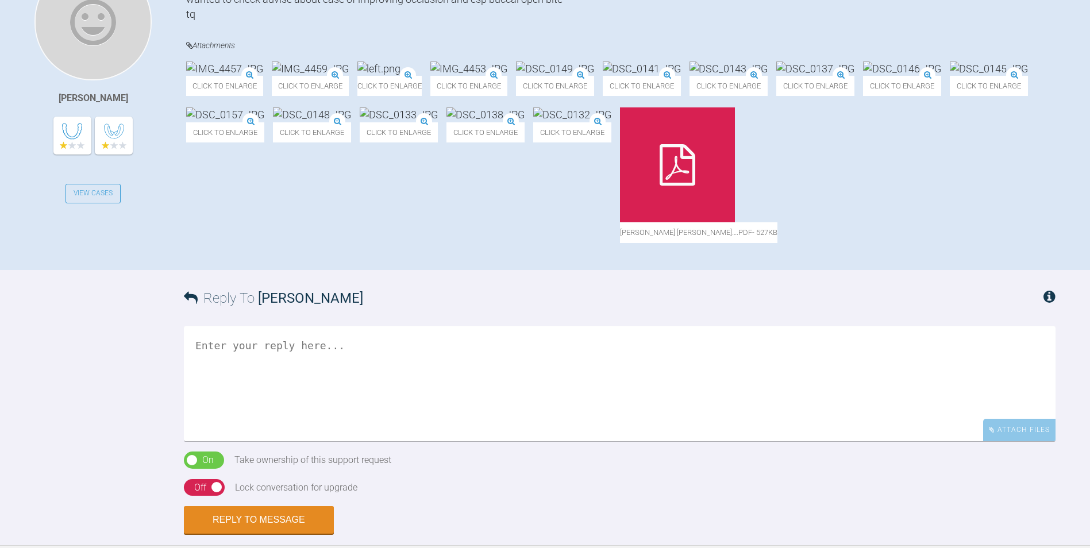
scroll to position [345, 0]
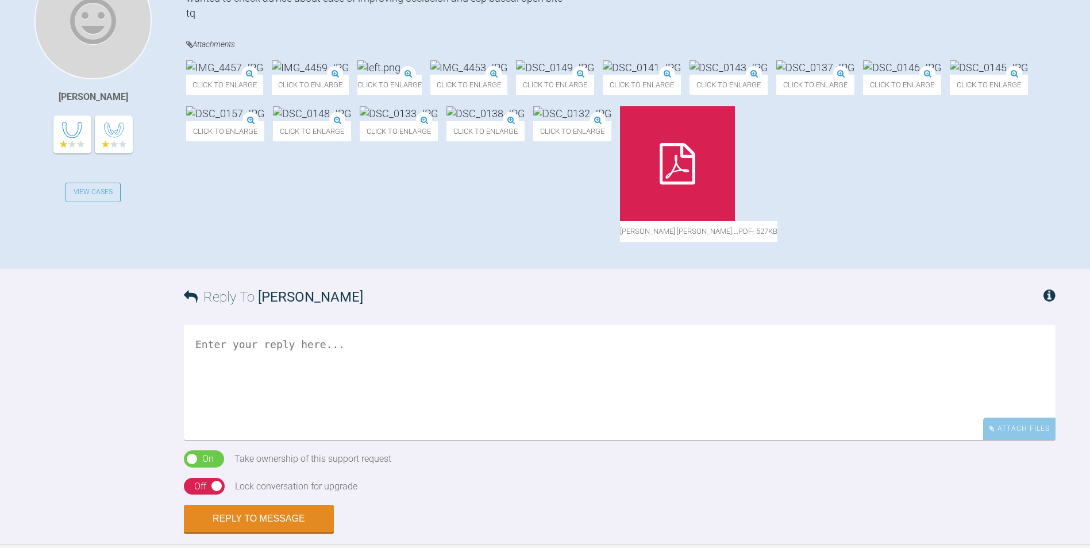
click at [768, 75] on img at bounding box center [729, 67] width 78 height 14
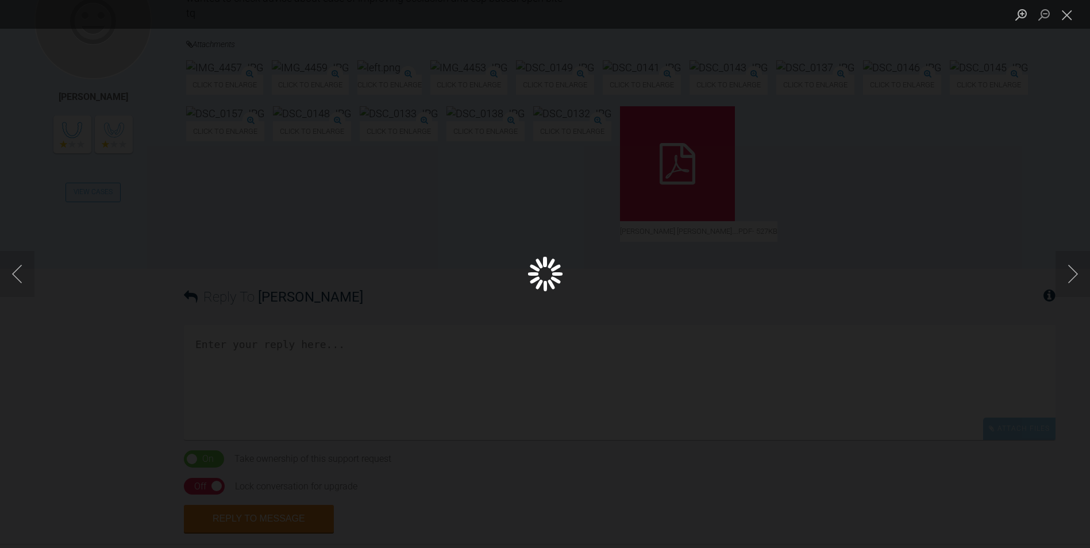
click at [960, 114] on div "Lightbox" at bounding box center [545, 274] width 1090 height 548
click at [1064, 272] on button "Next image" at bounding box center [1073, 274] width 34 height 46
click at [88, 164] on div "Lightbox" at bounding box center [545, 274] width 1090 height 548
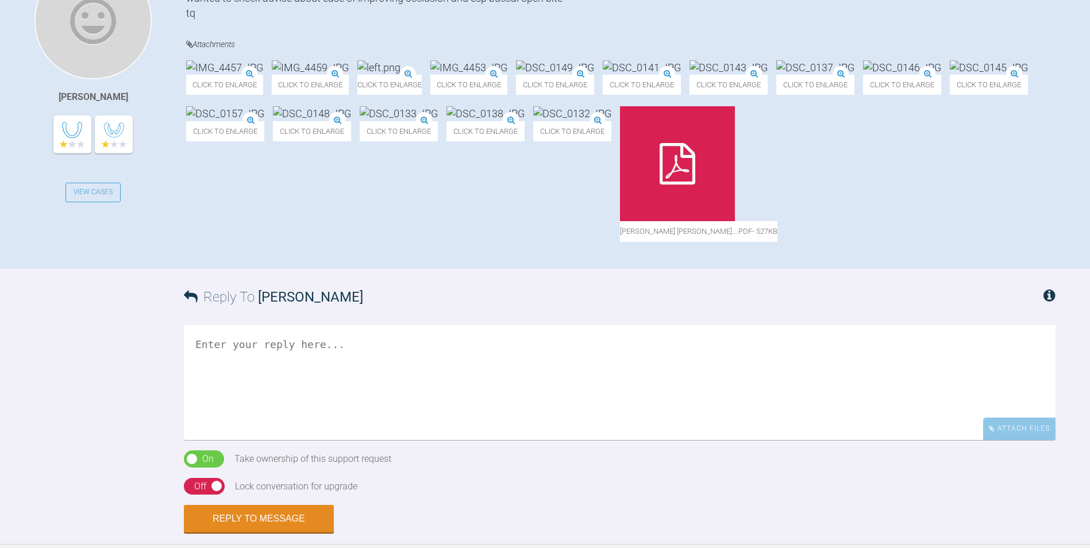
click at [681, 75] on img at bounding box center [642, 67] width 78 height 14
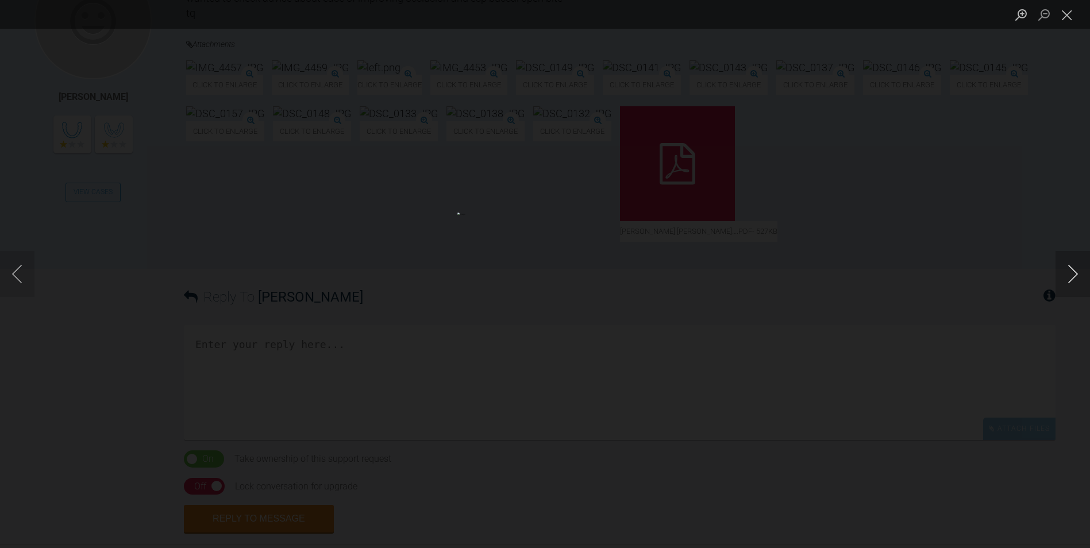
click at [1070, 275] on button "Next image" at bounding box center [1073, 274] width 34 height 46
click at [985, 263] on div "Lightbox" at bounding box center [545, 274] width 1090 height 548
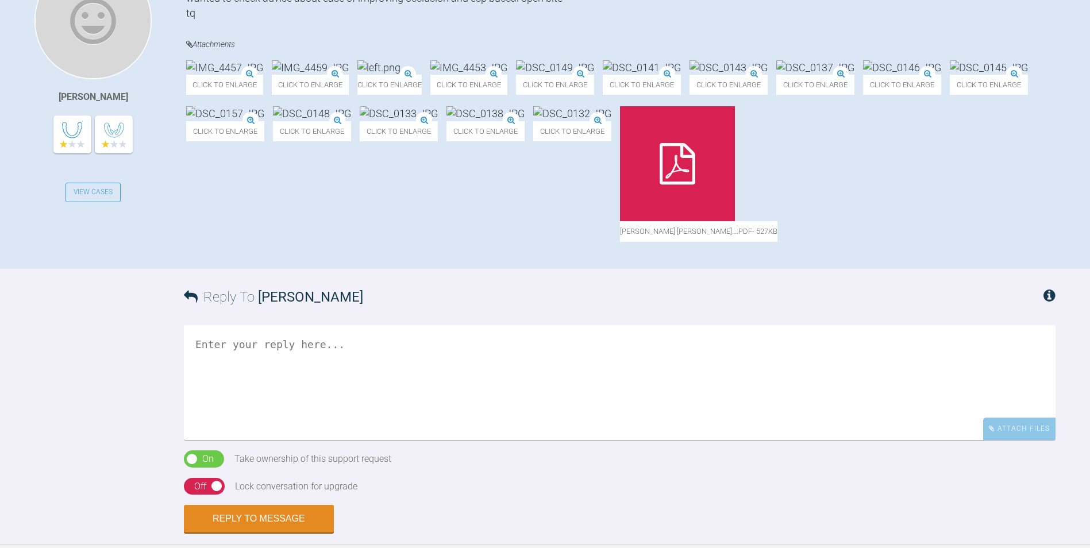
click at [620, 221] on div at bounding box center [677, 163] width 115 height 115
click at [681, 75] on img at bounding box center [642, 67] width 78 height 14
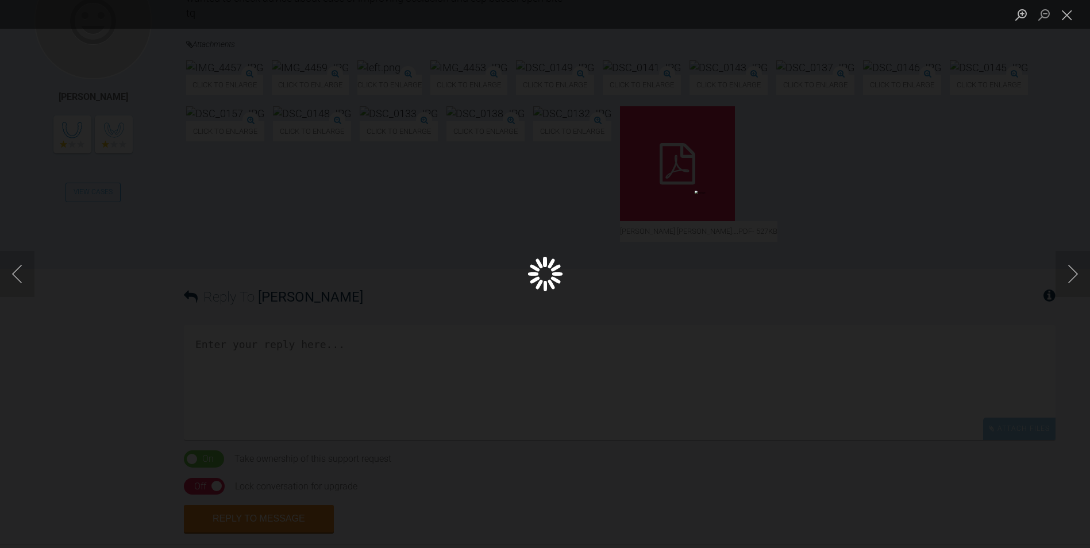
click at [890, 120] on div "Lightbox" at bounding box center [545, 274] width 1090 height 548
click at [1053, 256] on div "Lightbox" at bounding box center [545, 274] width 1090 height 548
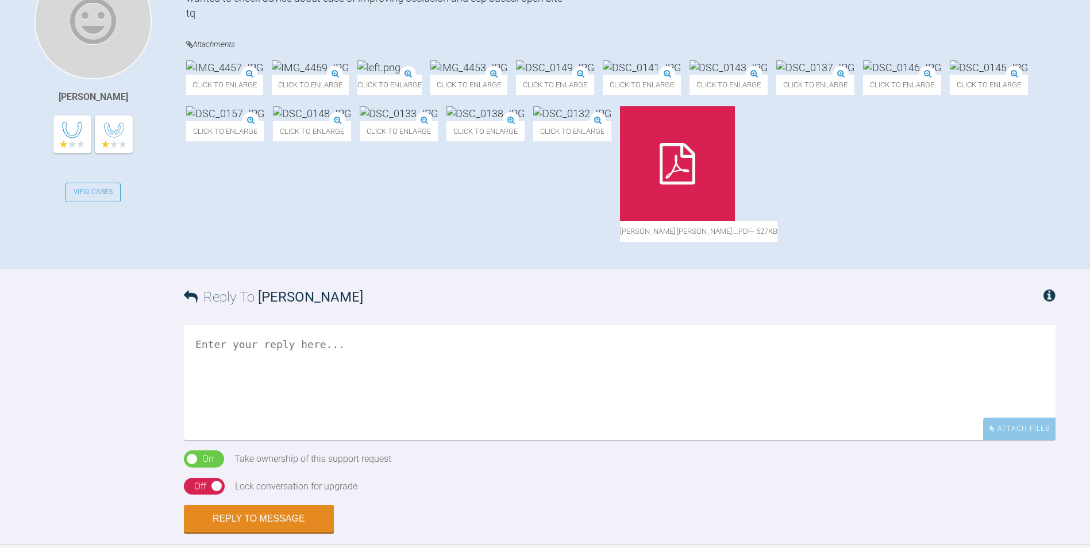
click at [681, 75] on img at bounding box center [642, 67] width 78 height 14
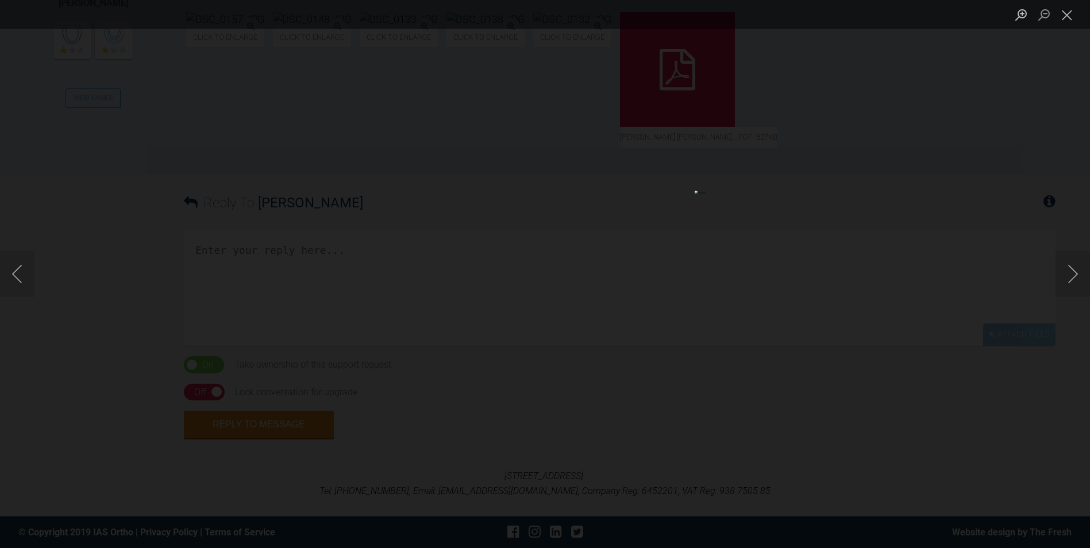
scroll to position [667, 0]
click at [1070, 275] on button "Next image" at bounding box center [1073, 274] width 34 height 46
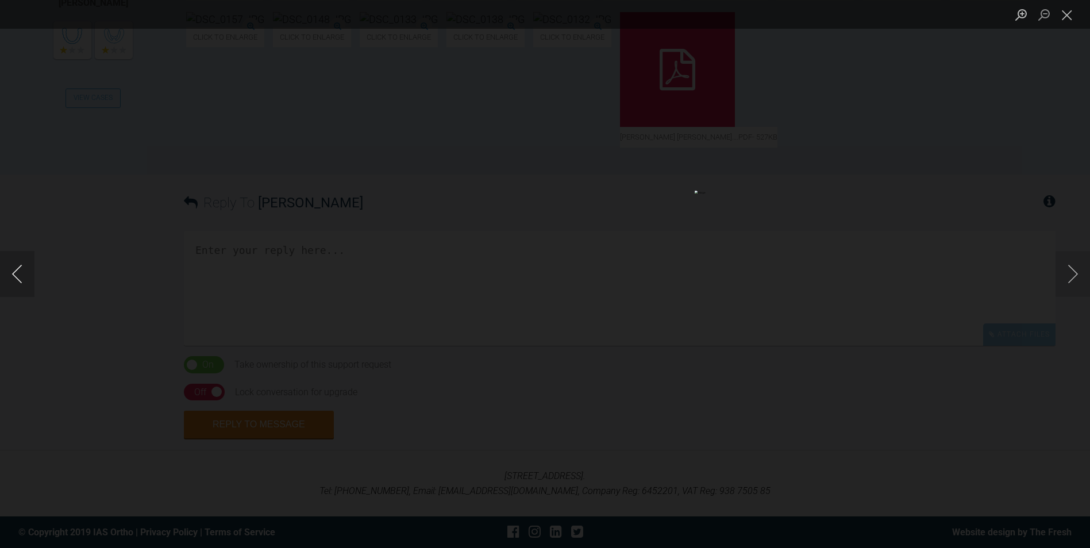
click at [19, 280] on button "Previous image" at bounding box center [17, 274] width 34 height 46
click at [23, 272] on button "Previous image" at bounding box center [17, 274] width 34 height 46
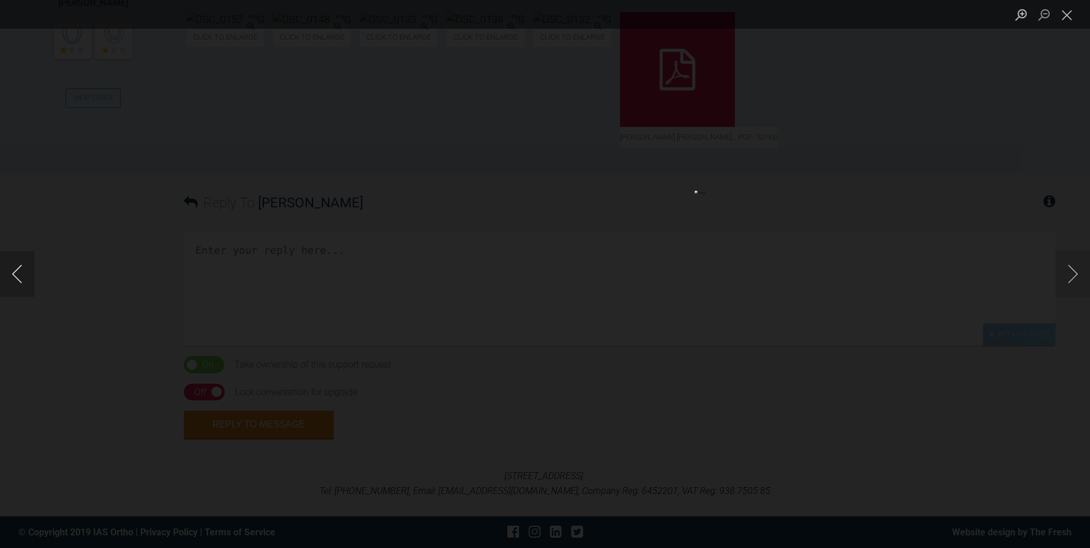
click at [23, 272] on button "Previous image" at bounding box center [17, 274] width 34 height 46
click at [1068, 278] on button "Next image" at bounding box center [1073, 274] width 34 height 46
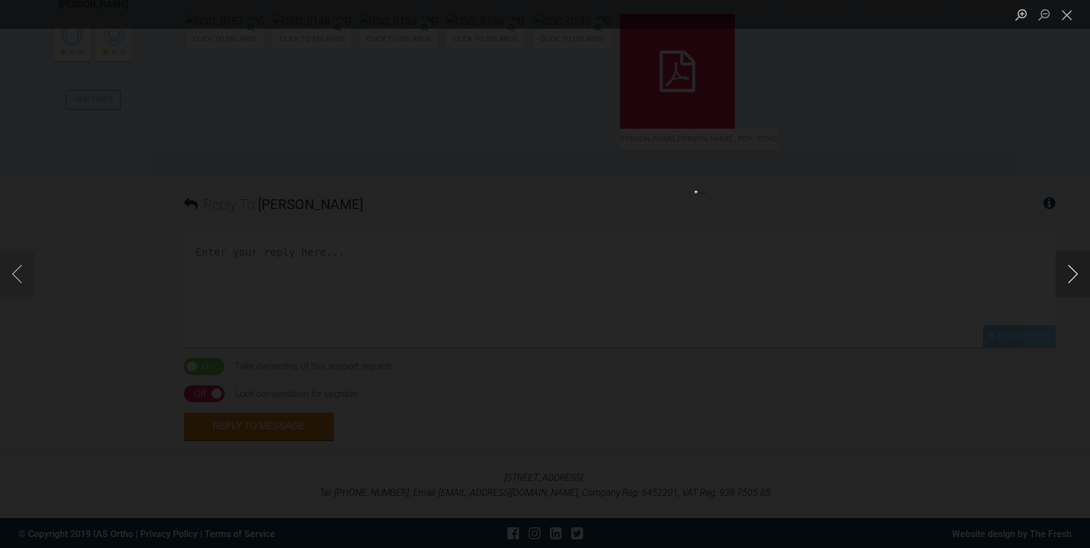
click at [1068, 278] on button "Next image" at bounding box center [1073, 274] width 34 height 46
click at [1062, 16] on button "Close lightbox" at bounding box center [1067, 15] width 23 height 20
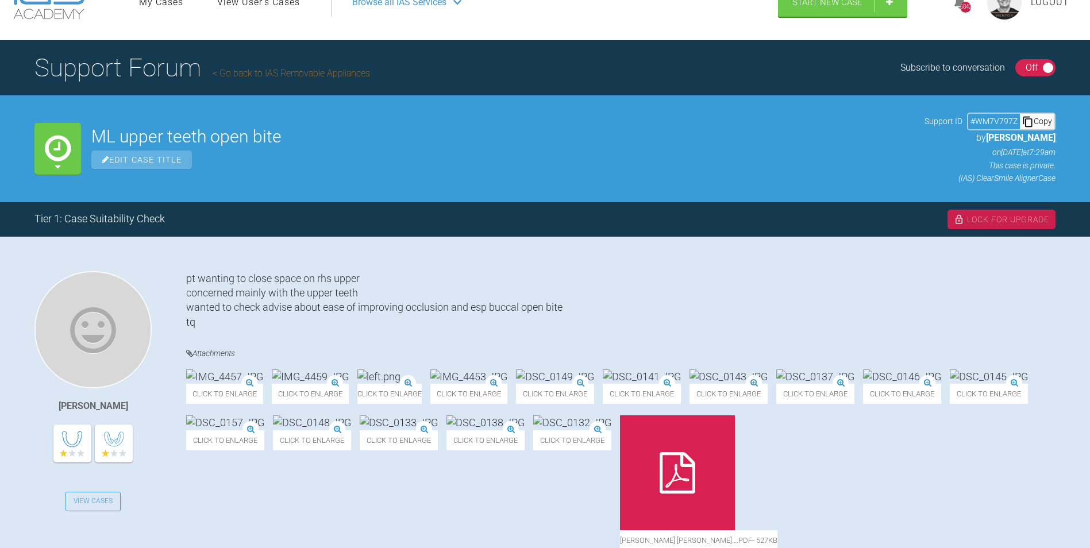
scroll to position [35, 0]
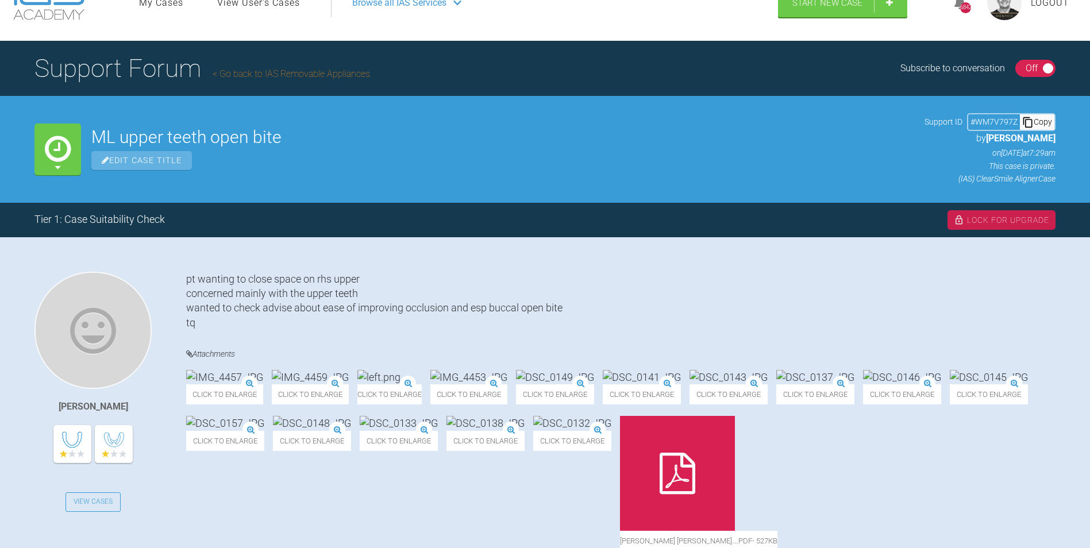
click at [272, 76] on link "Go back to IAS Removable Appliances" at bounding box center [291, 73] width 157 height 11
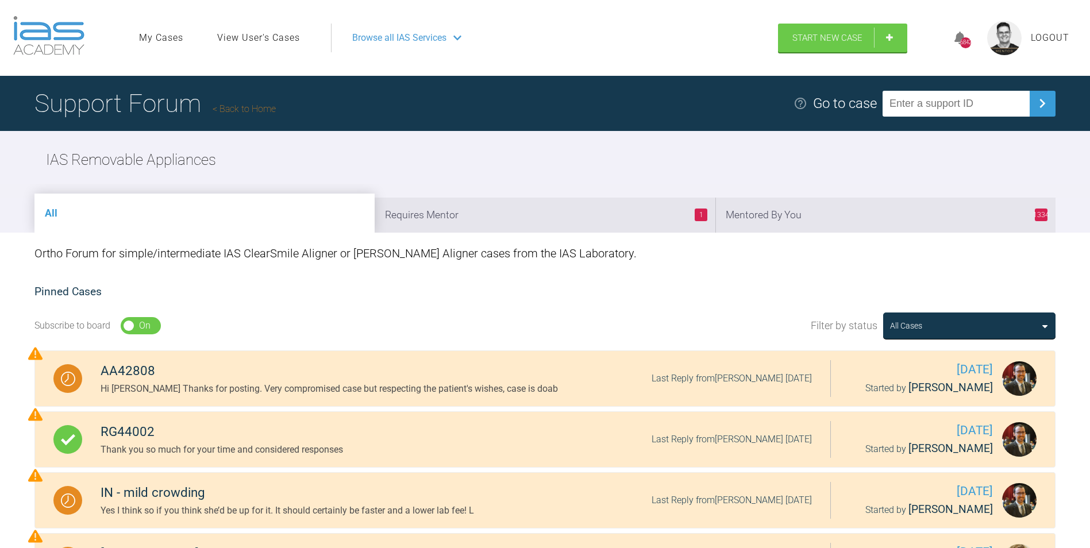
click at [257, 109] on link "Back to Home" at bounding box center [244, 108] width 63 height 11
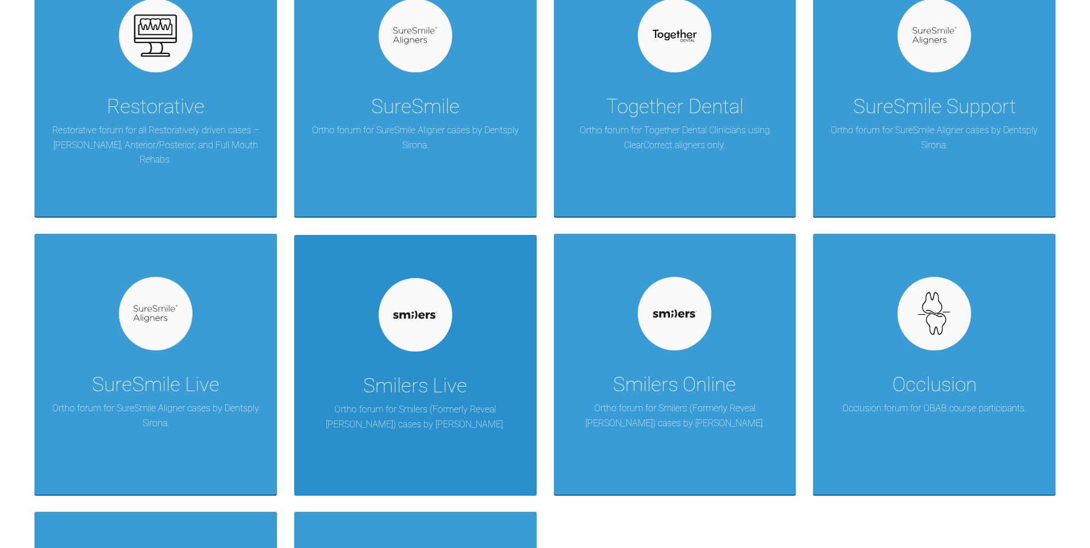
scroll to position [862, 0]
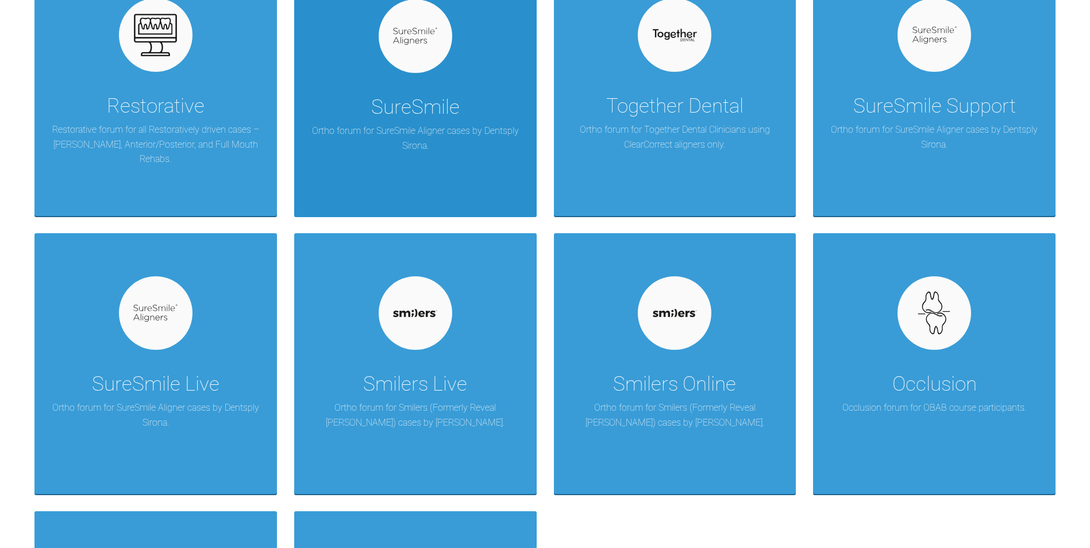
click at [424, 127] on p "Ortho forum for SureSmile Aligner cases by Dentsply Sirona." at bounding box center [415, 138] width 208 height 29
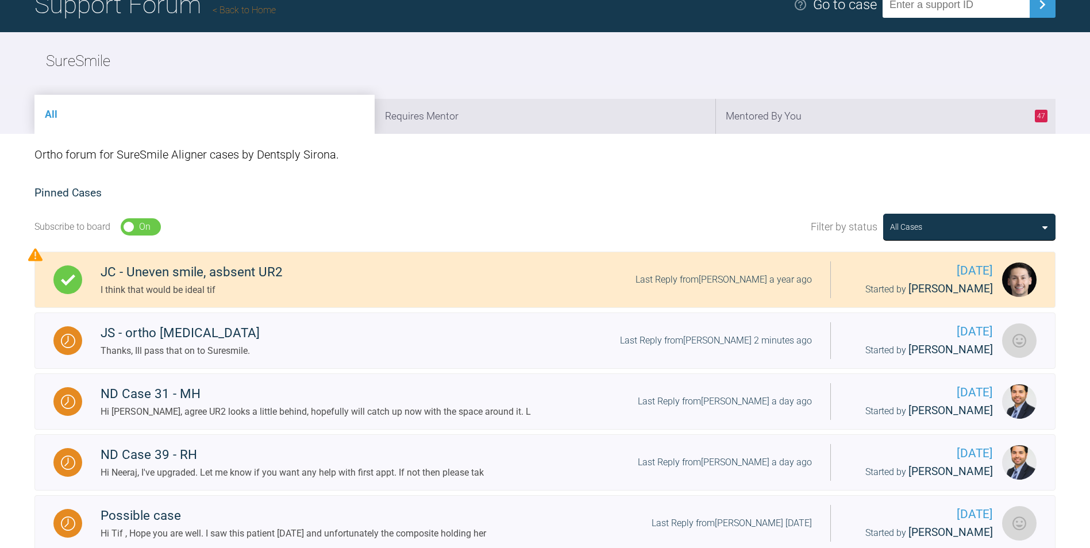
scroll to position [115, 0]
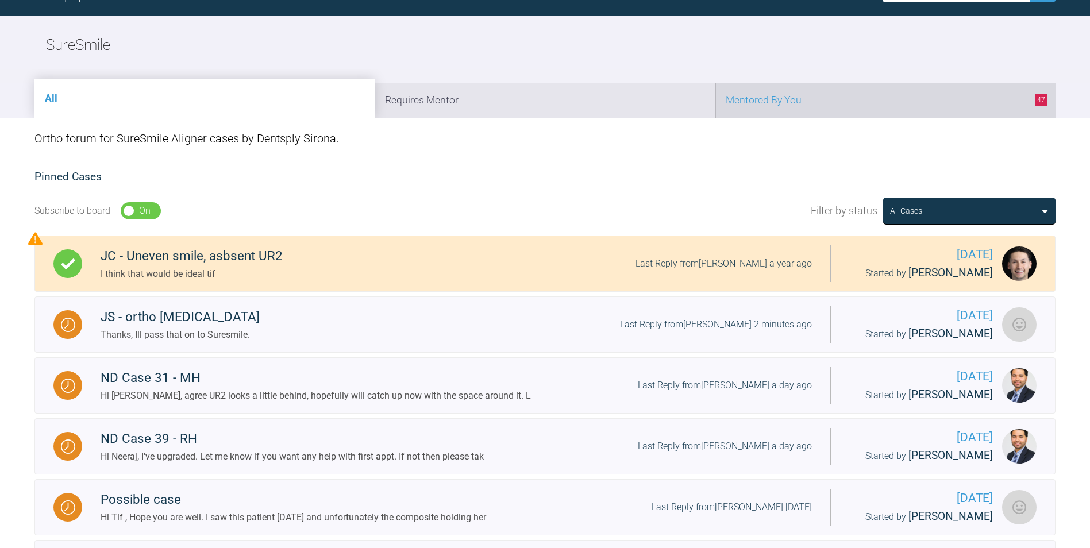
click at [776, 103] on li "47 Mentored By You" at bounding box center [885, 100] width 340 height 35
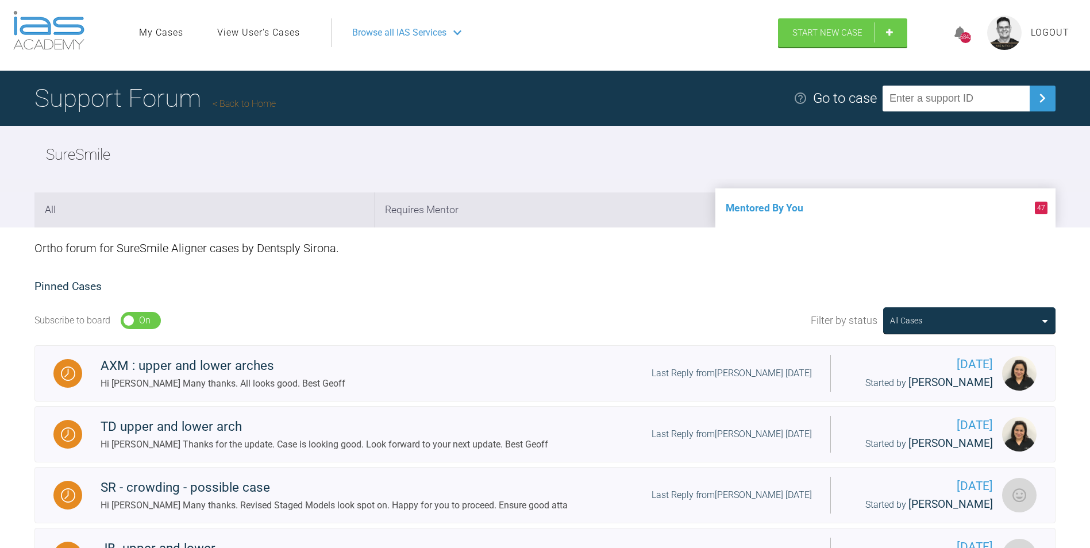
scroll to position [0, 0]
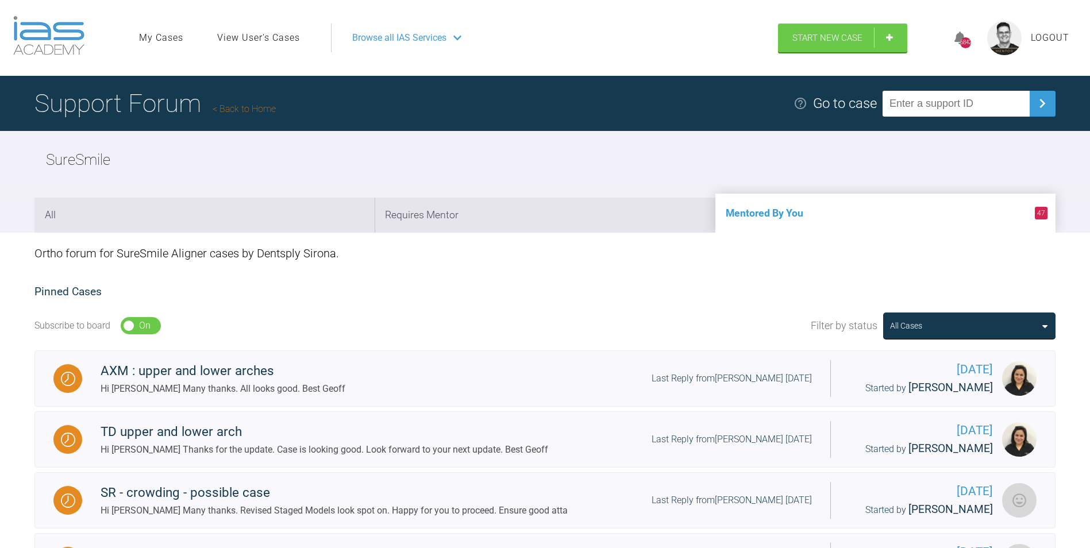
click at [255, 109] on link "Back to Home" at bounding box center [244, 108] width 63 height 11
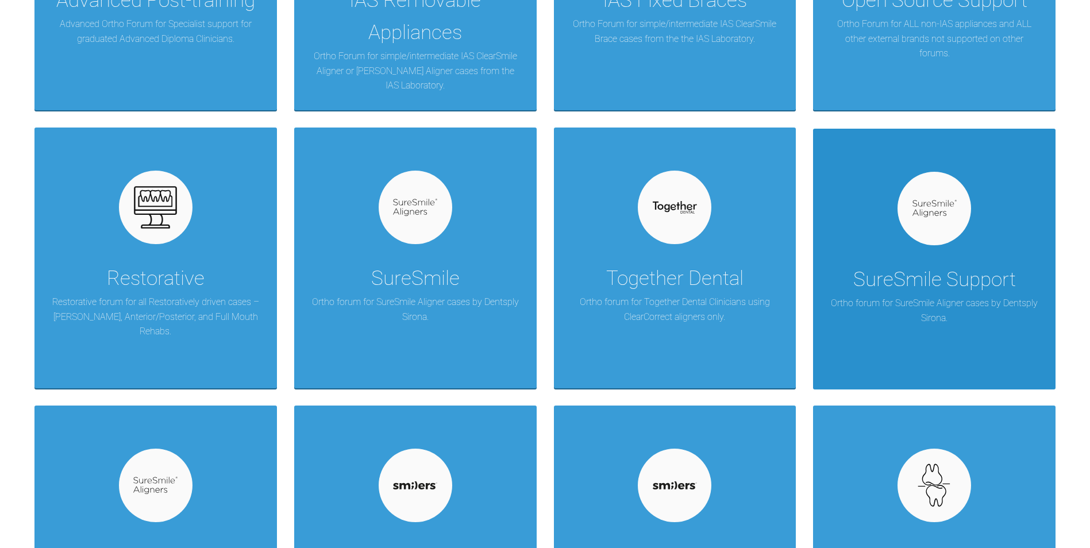
click at [912, 255] on div "SureSmile Support Ortho forum for SureSmile Aligner cases by Dentsply Sirona." at bounding box center [934, 259] width 242 height 261
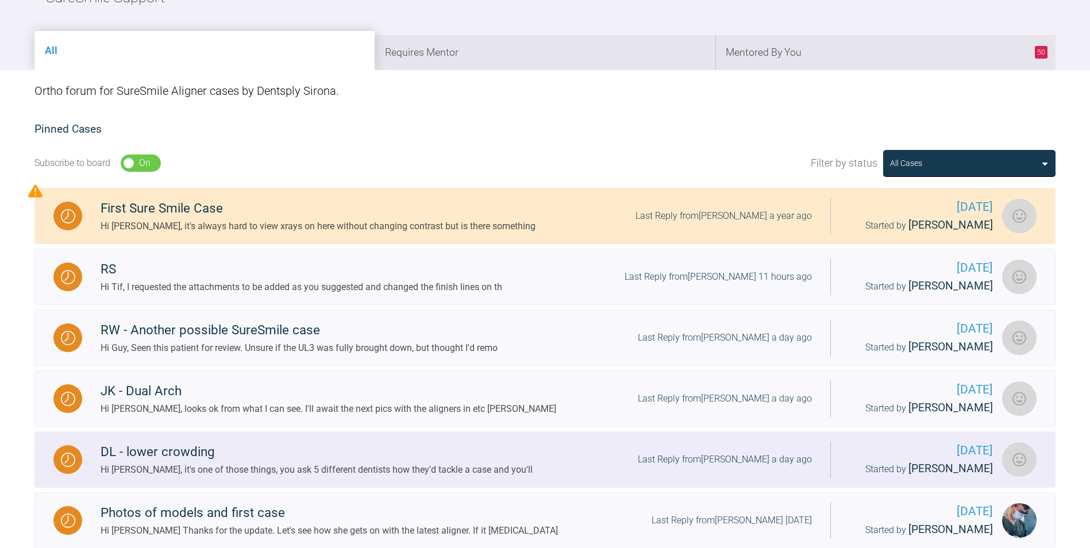
scroll to position [115, 0]
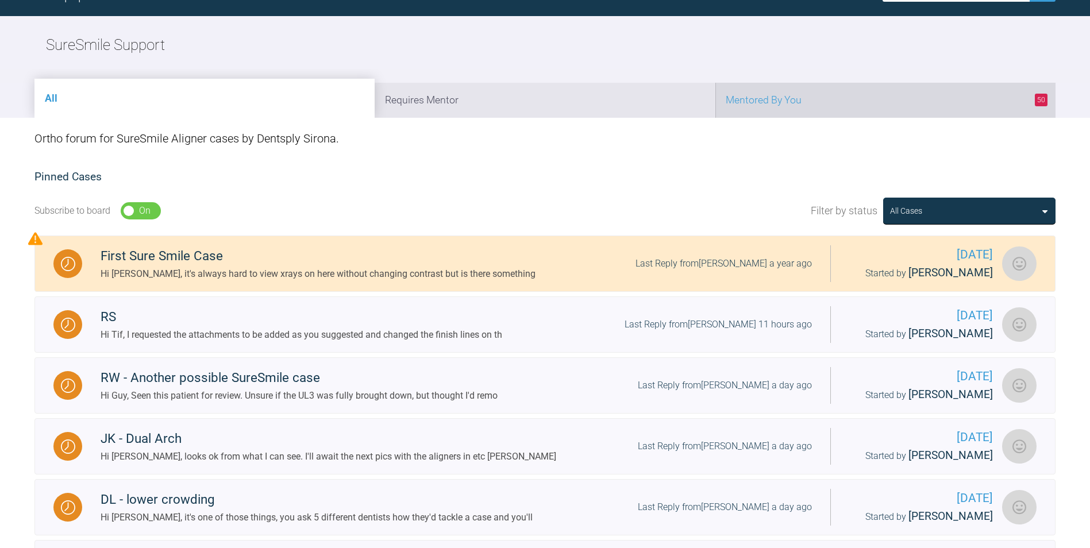
click at [833, 108] on li "50 Mentored By You" at bounding box center [885, 100] width 340 height 35
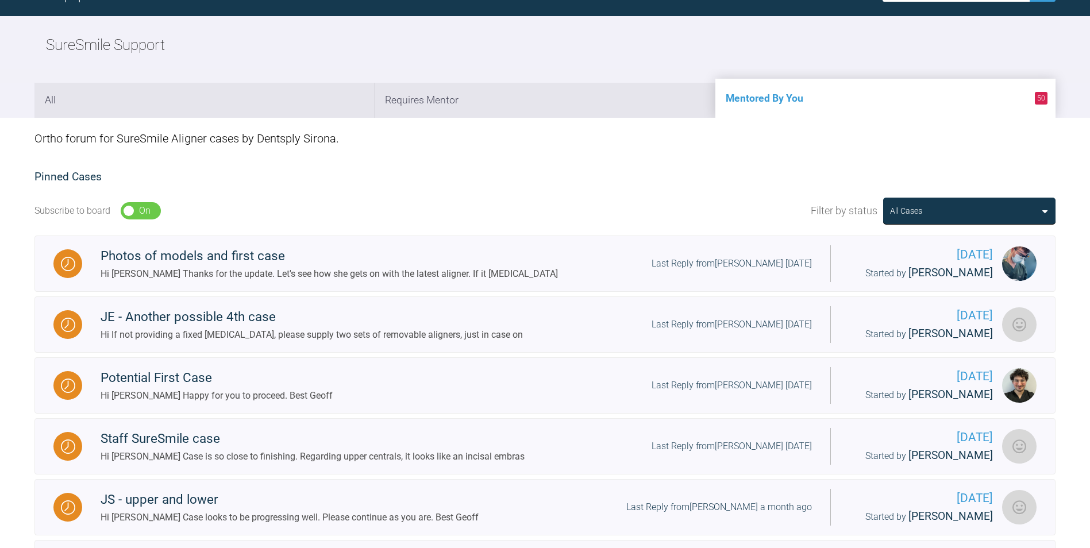
scroll to position [0, 0]
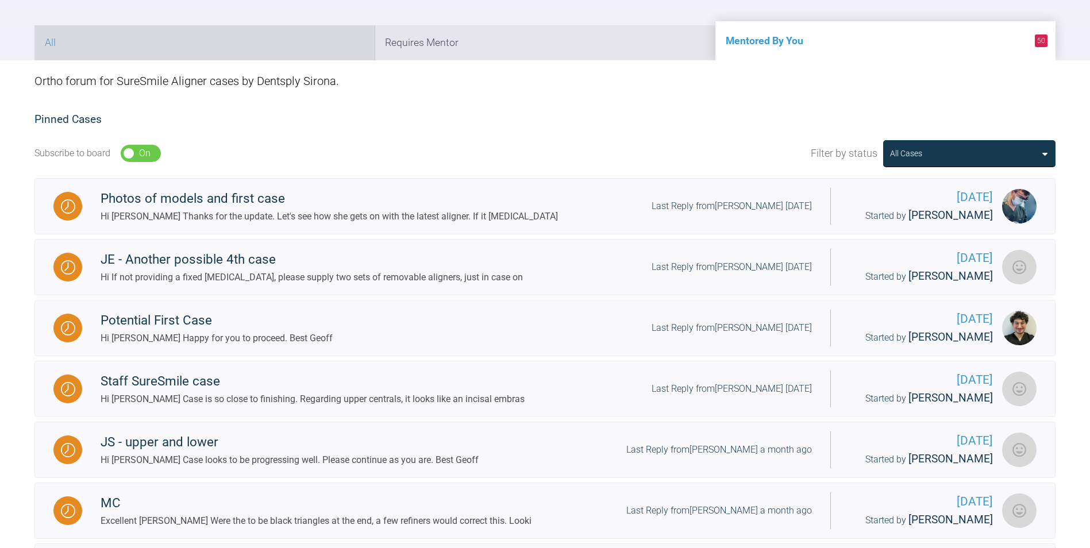
click at [239, 50] on li "All" at bounding box center [204, 42] width 340 height 35
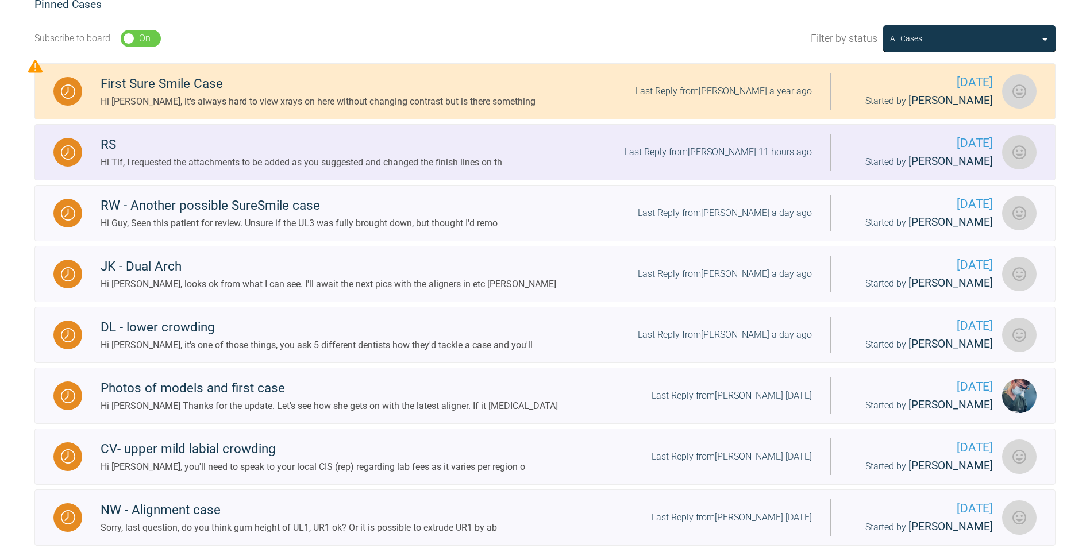
click at [334, 163] on div "Hi Tif, I requested the attachments to be added as you suggested and changed th…" at bounding box center [302, 162] width 402 height 15
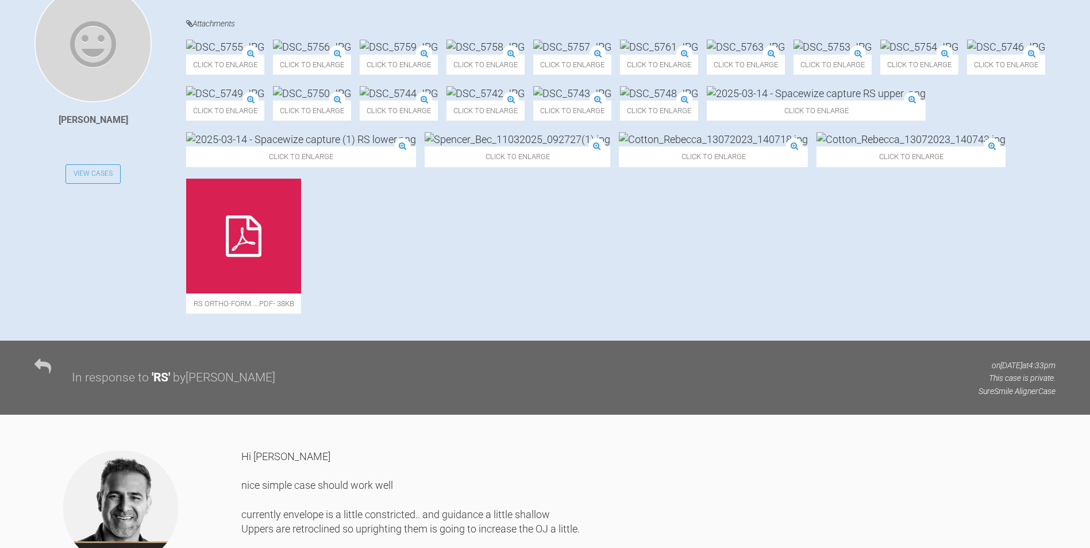
scroll to position [264, 0]
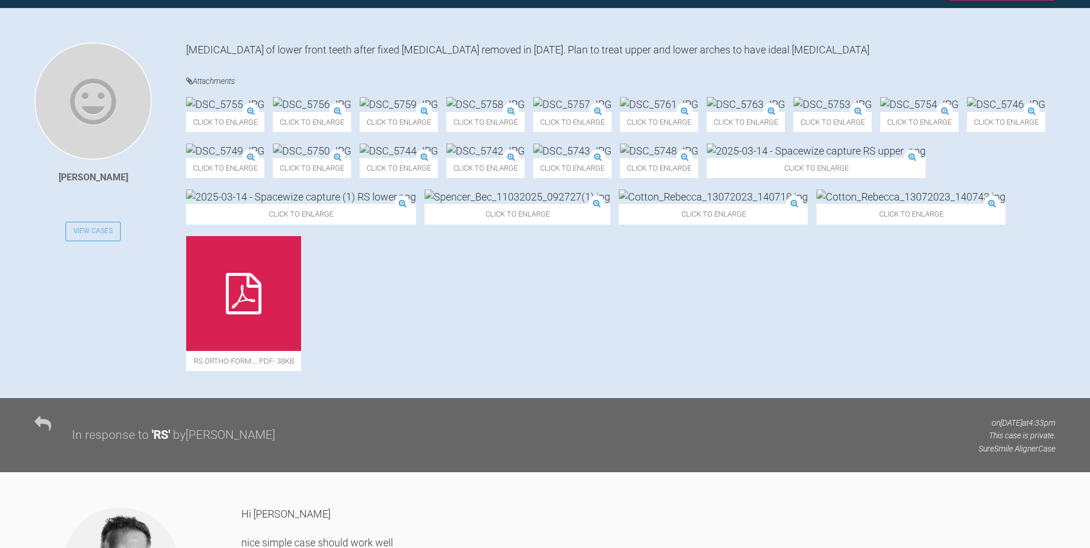
click at [794, 111] on img at bounding box center [833, 104] width 78 height 14
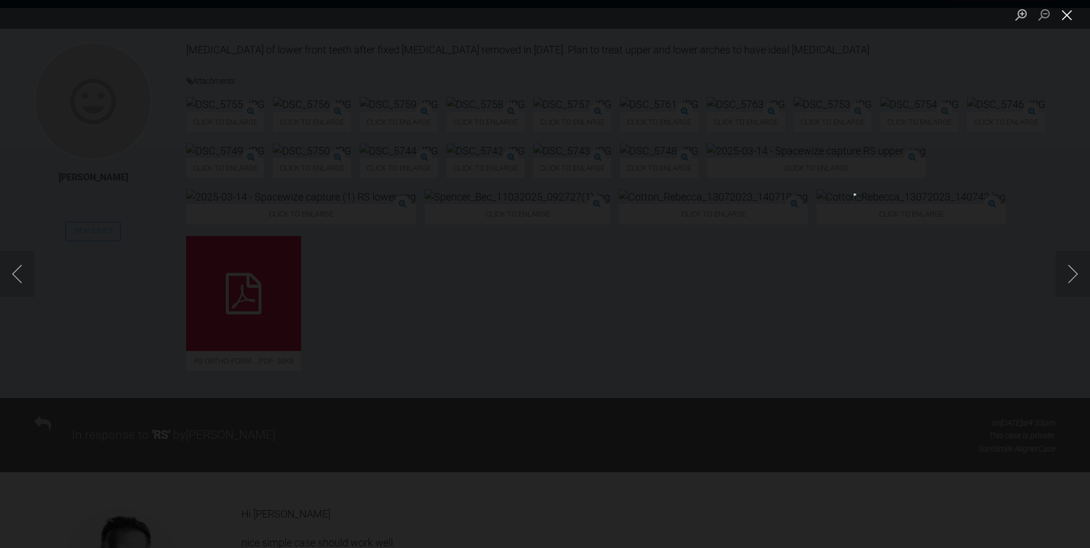
click at [1068, 14] on button "Close lightbox" at bounding box center [1067, 15] width 23 height 20
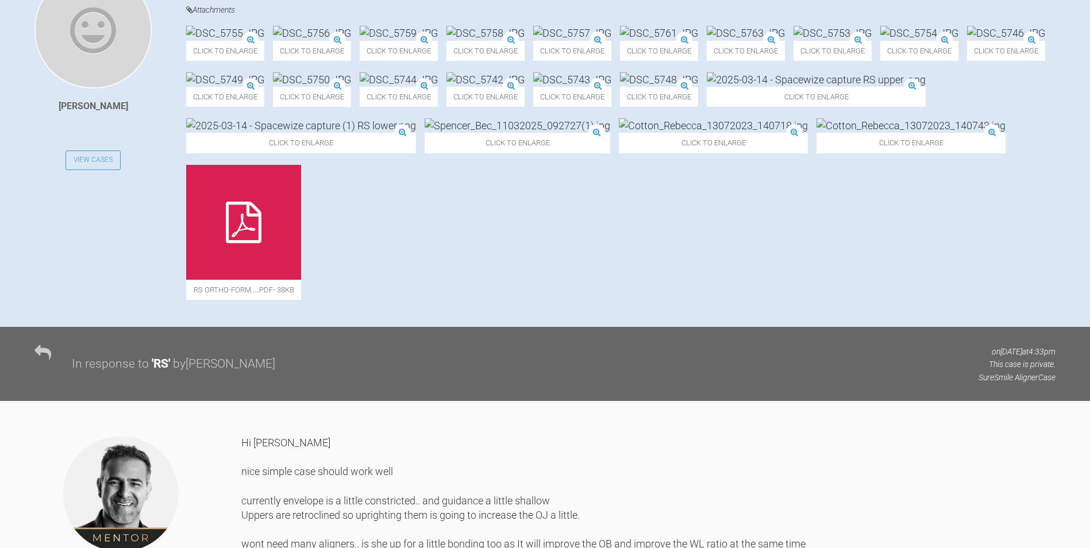
scroll to position [225, 0]
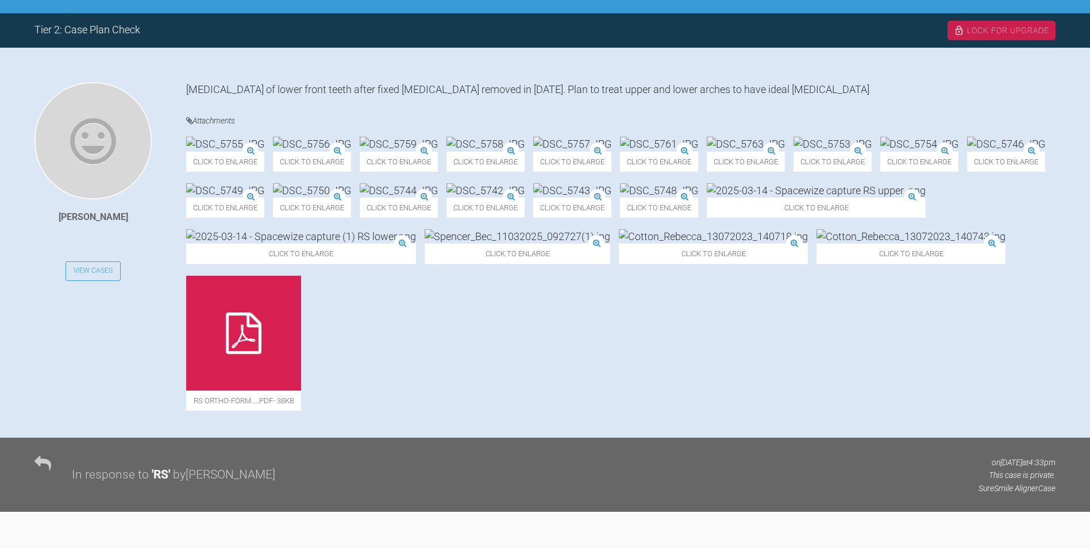
click at [611, 151] on img at bounding box center [572, 144] width 78 height 14
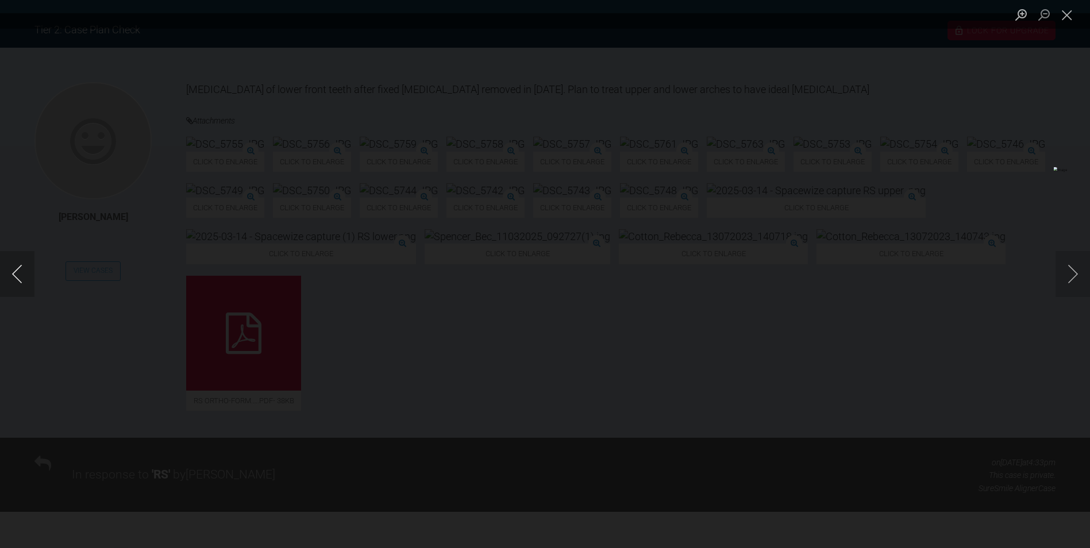
click at [14, 273] on button "Previous image" at bounding box center [17, 274] width 34 height 46
click at [1072, 13] on button "Close lightbox" at bounding box center [1067, 15] width 23 height 20
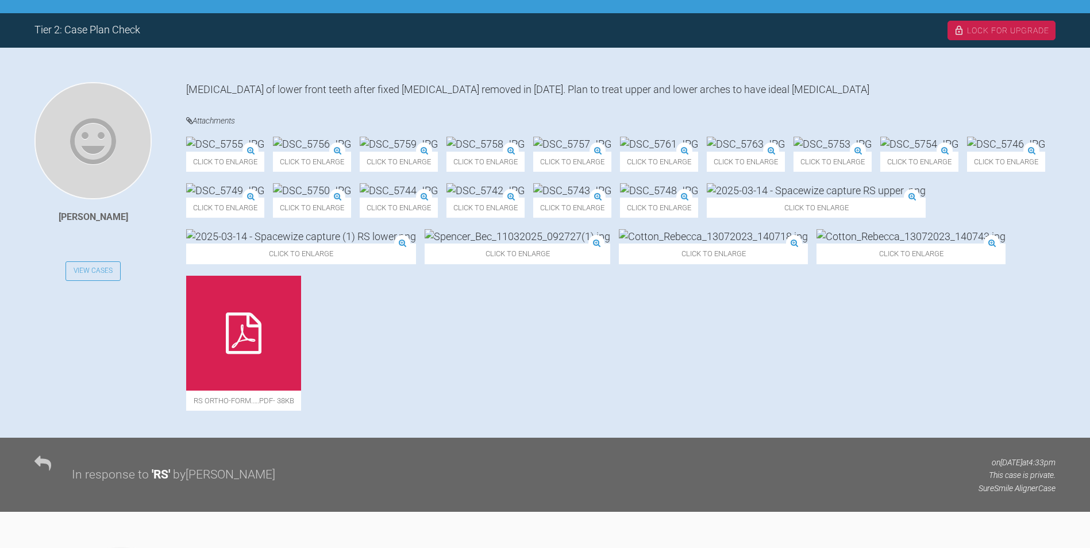
scroll to position [0, 0]
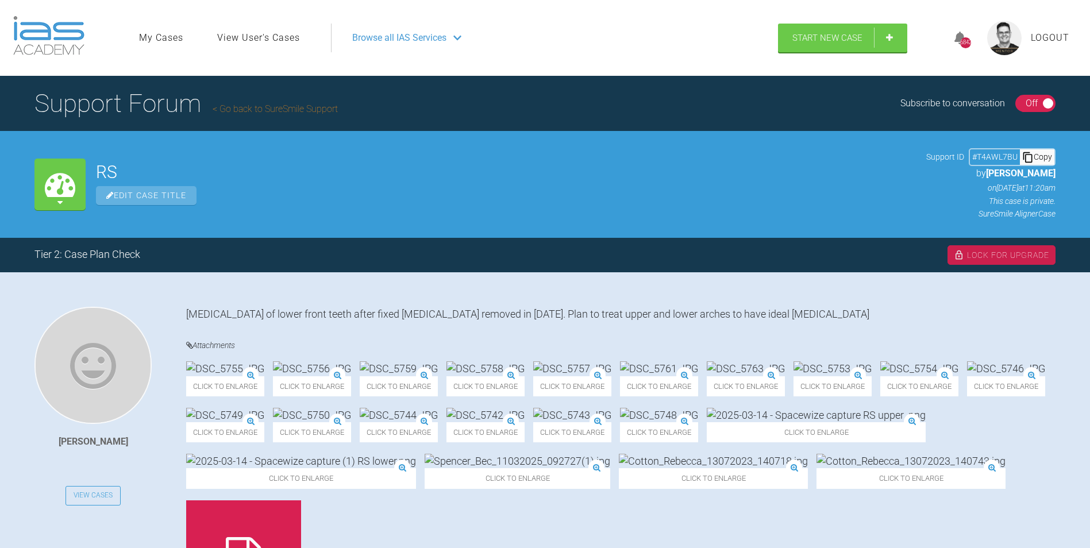
click at [265, 107] on link "Go back to SureSmile Support" at bounding box center [275, 108] width 125 height 11
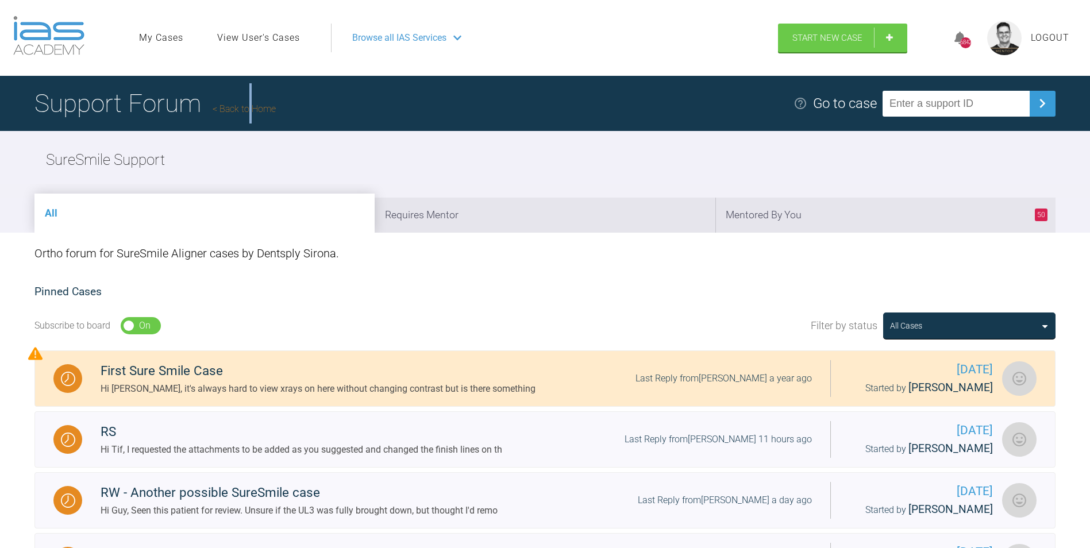
click at [255, 103] on h1 "Support Forum Back to Home" at bounding box center [154, 103] width 241 height 40
click at [253, 107] on link "Back to Home" at bounding box center [244, 108] width 63 height 11
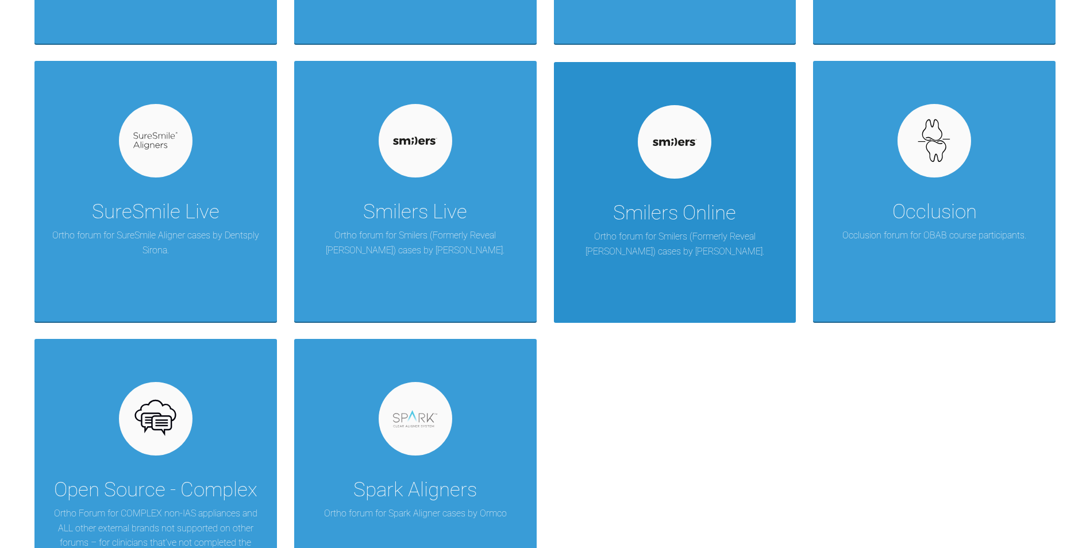
click at [736, 206] on div "Smilers Online" at bounding box center [674, 213] width 123 height 32
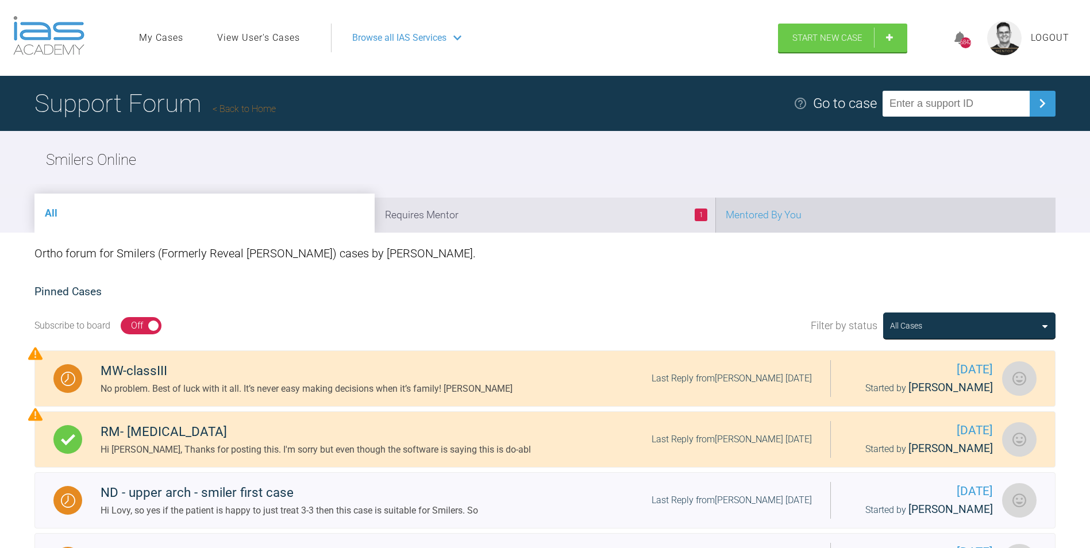
click at [754, 215] on li "Mentored By You" at bounding box center [885, 215] width 340 height 35
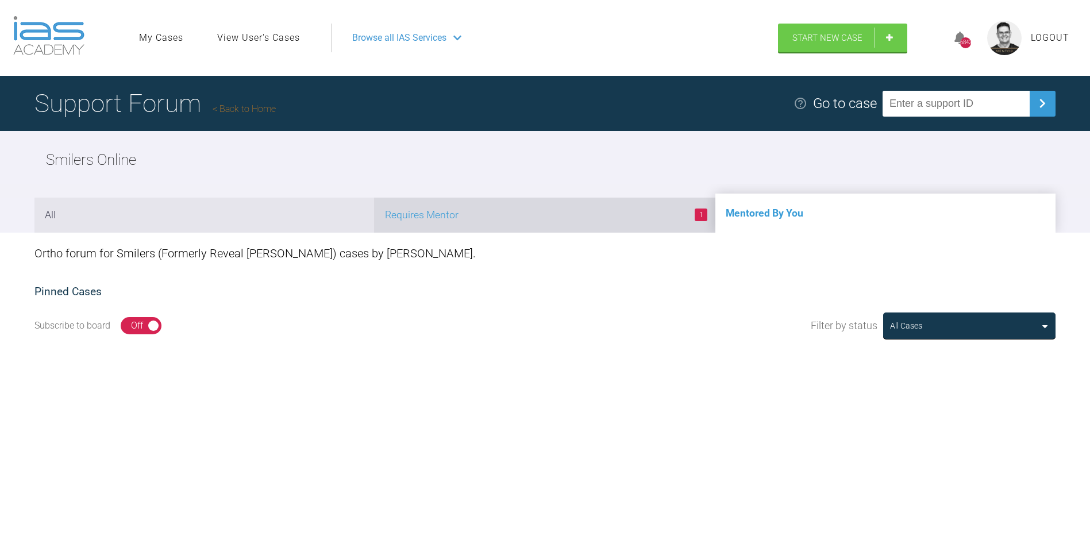
click at [511, 221] on li "1 Requires Mentor" at bounding box center [545, 215] width 340 height 35
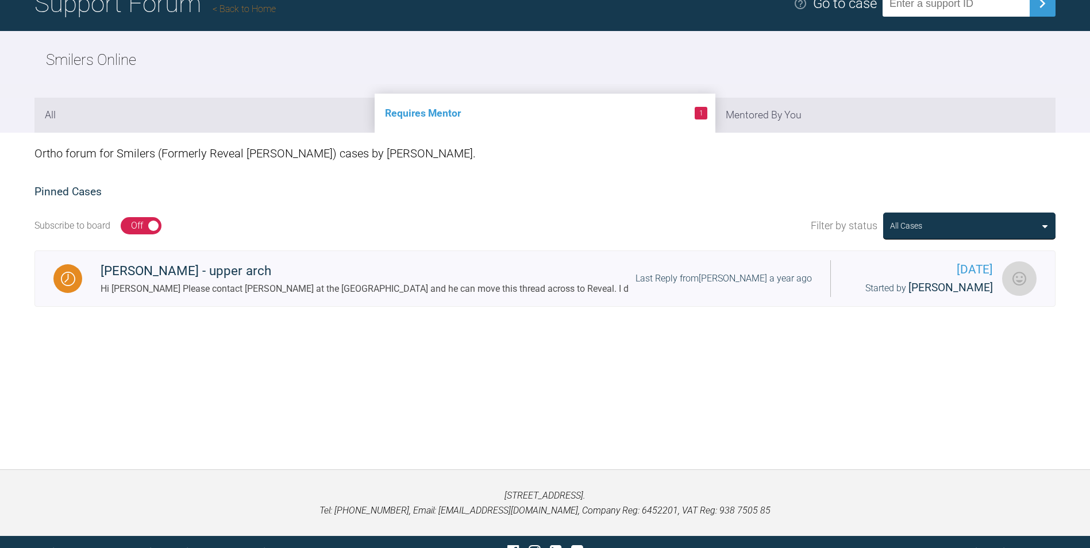
scroll to position [115, 0]
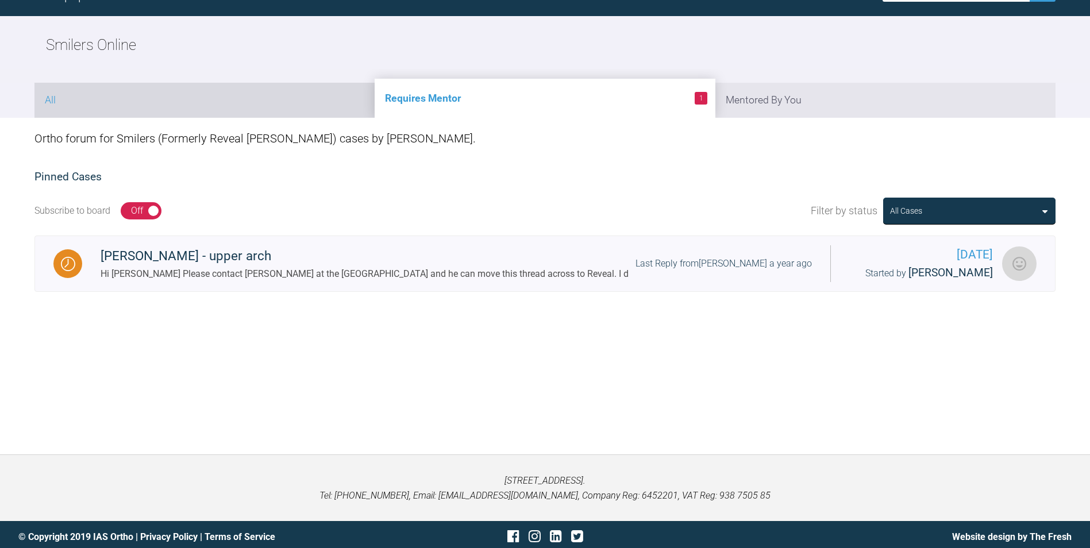
click at [242, 97] on li "All" at bounding box center [204, 100] width 340 height 35
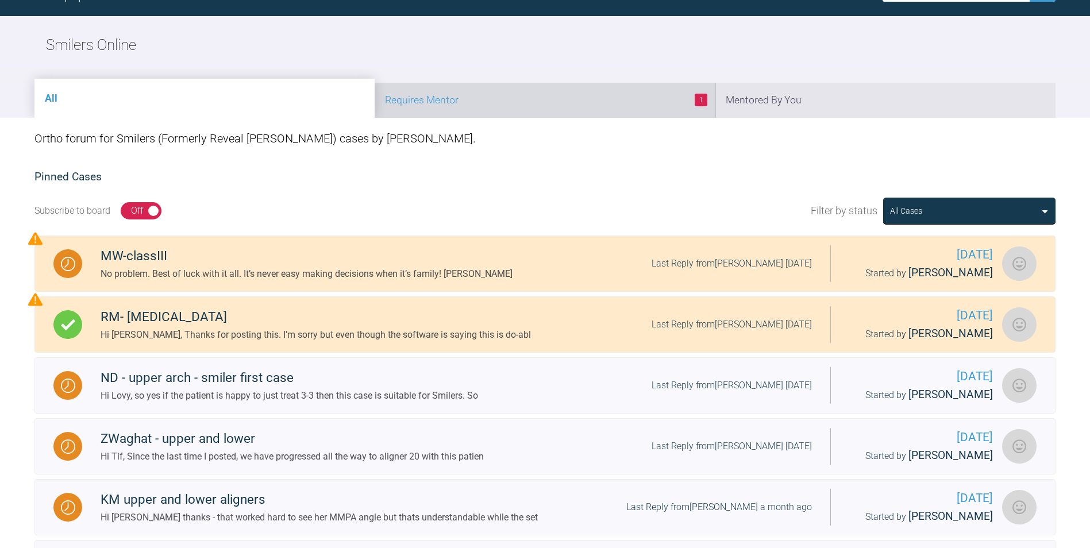
click at [568, 94] on li "1 Requires Mentor" at bounding box center [545, 100] width 340 height 35
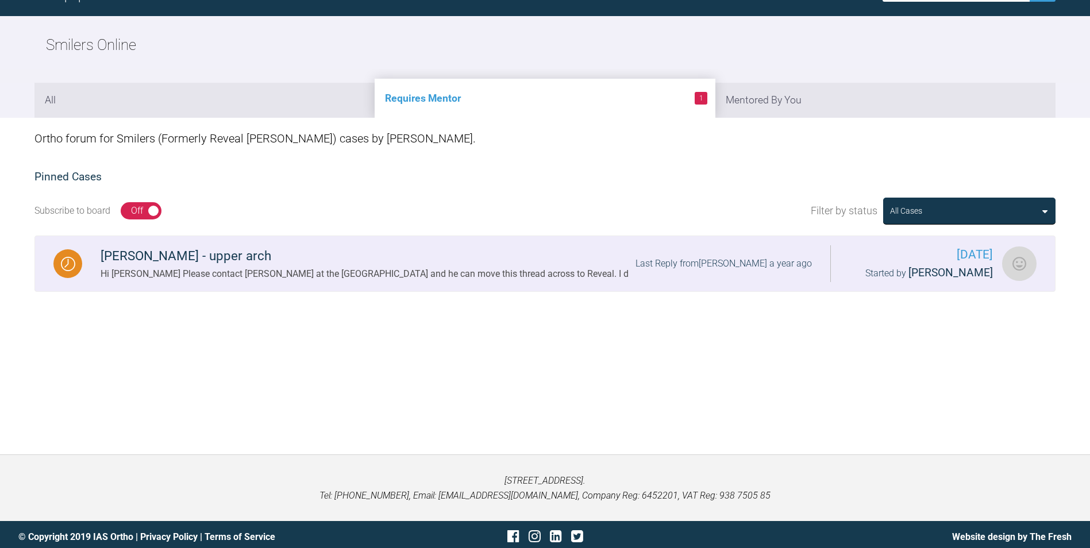
click at [286, 277] on div "Hi Teodora Please contact Will at the IAS Academy and he can move this thread a…" at bounding box center [365, 274] width 528 height 15
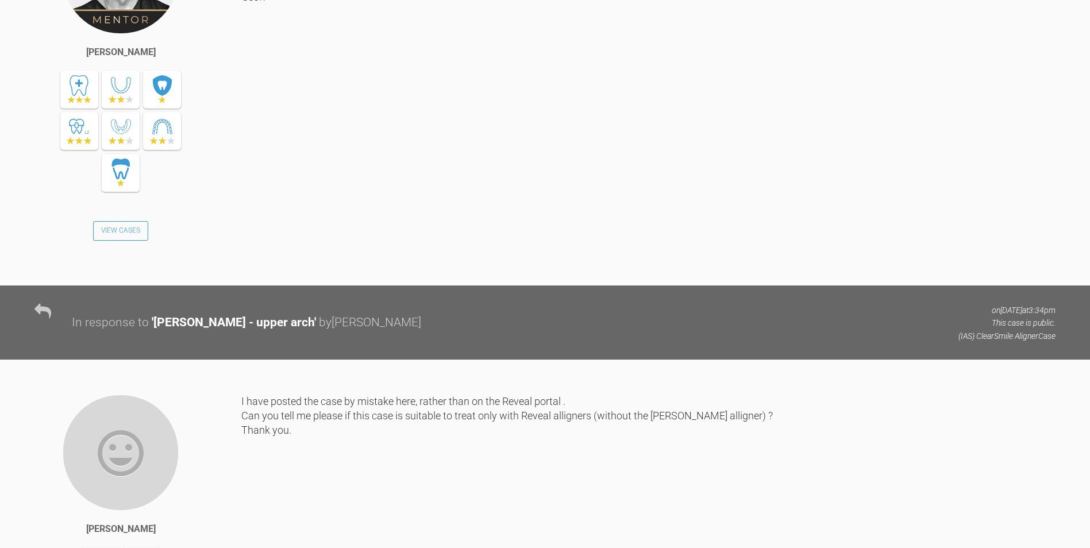
scroll to position [2897, 0]
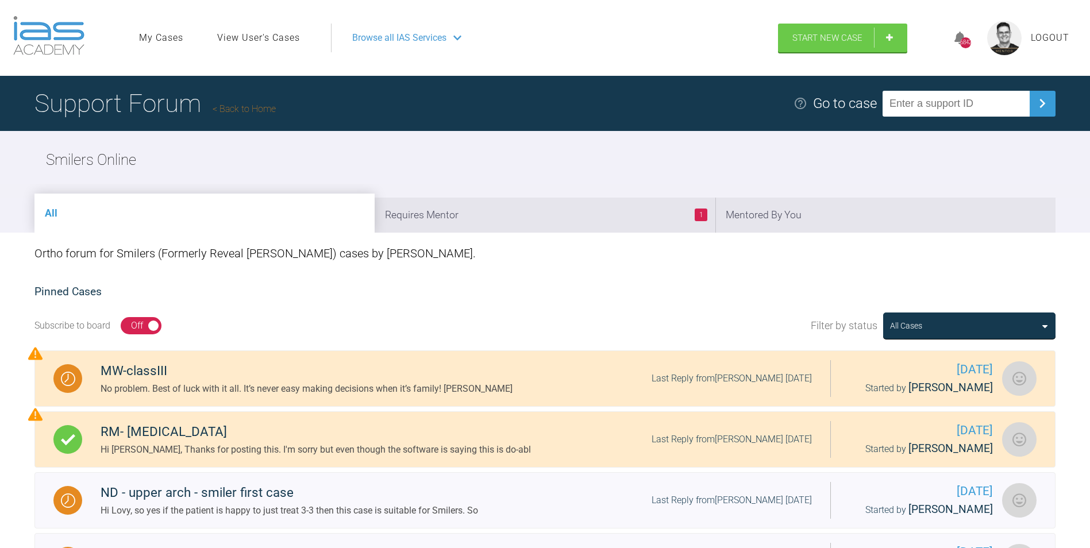
click at [238, 104] on link "Back to Home" at bounding box center [244, 108] width 63 height 11
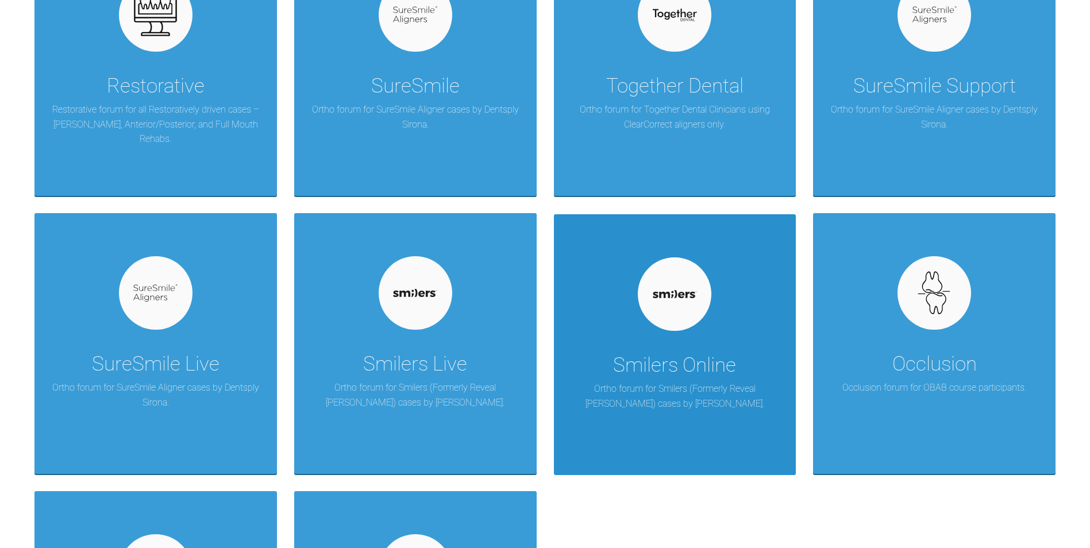
scroll to position [862, 0]
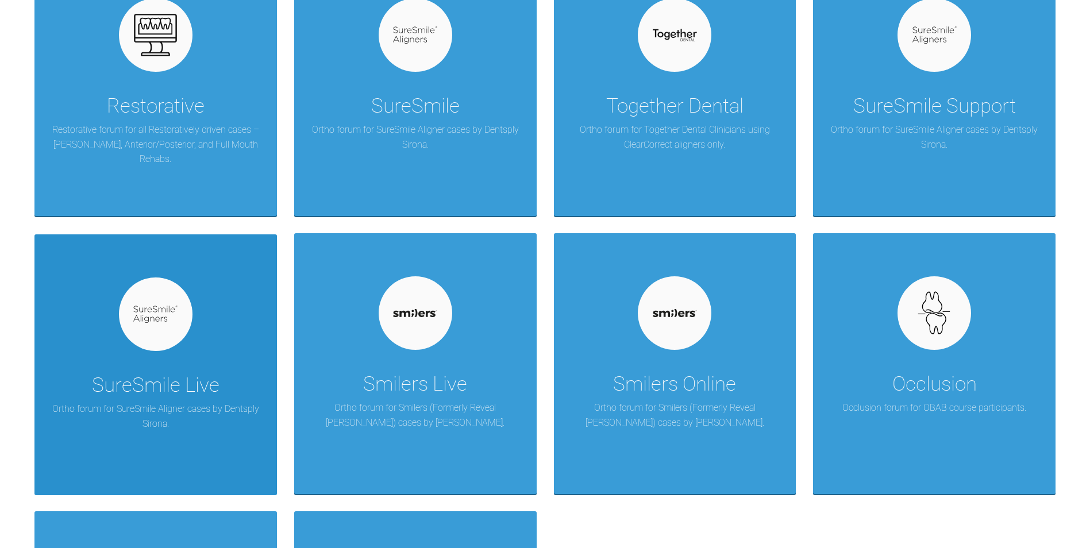
click at [202, 365] on div "SureSmile Live Ortho forum for SureSmile Aligner cases by Dentsply Sirona." at bounding box center [155, 364] width 242 height 261
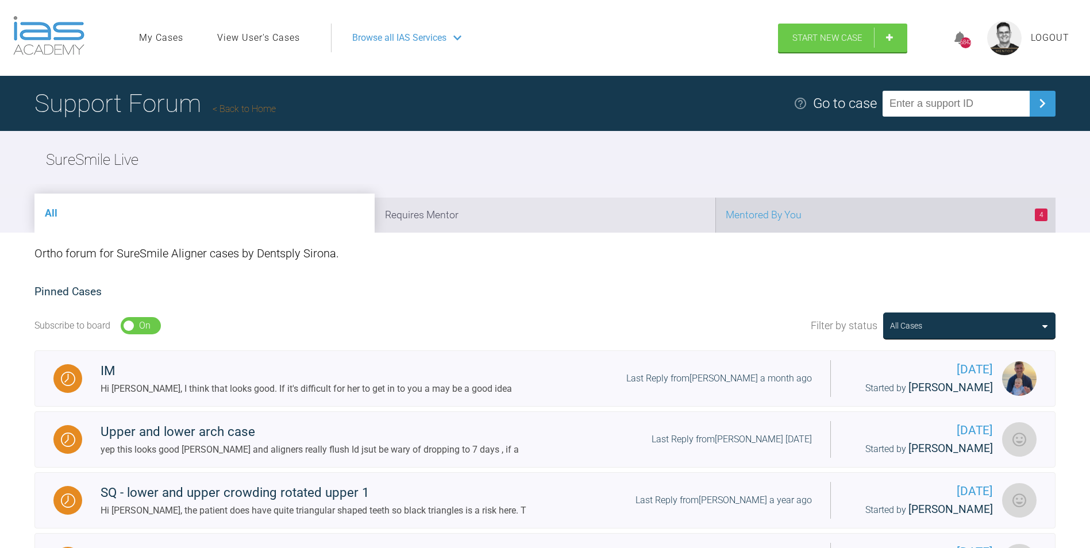
click at [791, 216] on li "4 Mentored By You" at bounding box center [885, 215] width 340 height 35
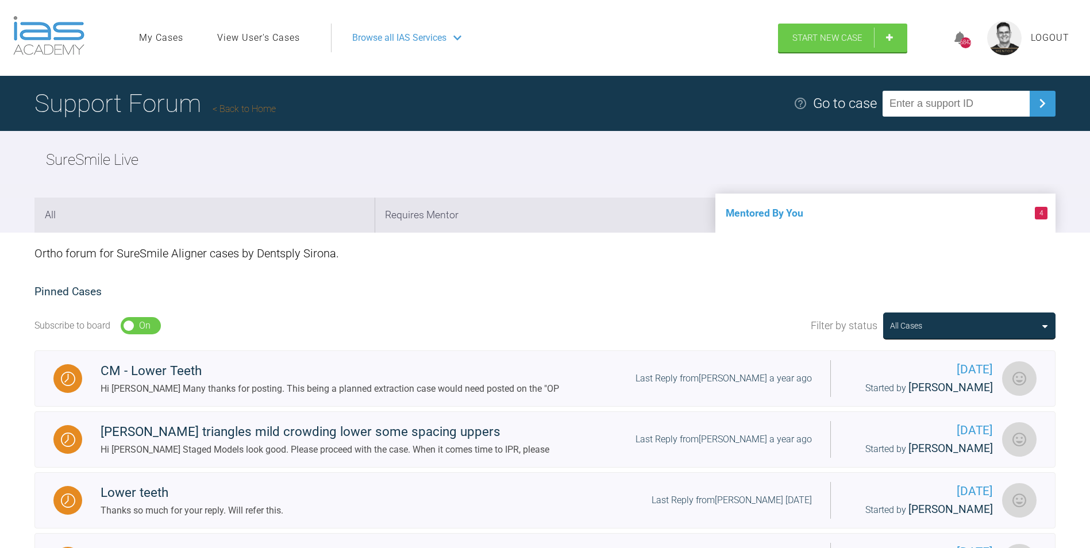
click at [247, 100] on h1 "Support Forum Back to Home" at bounding box center [154, 103] width 241 height 40
click at [246, 107] on link "Back to Home" at bounding box center [244, 108] width 63 height 11
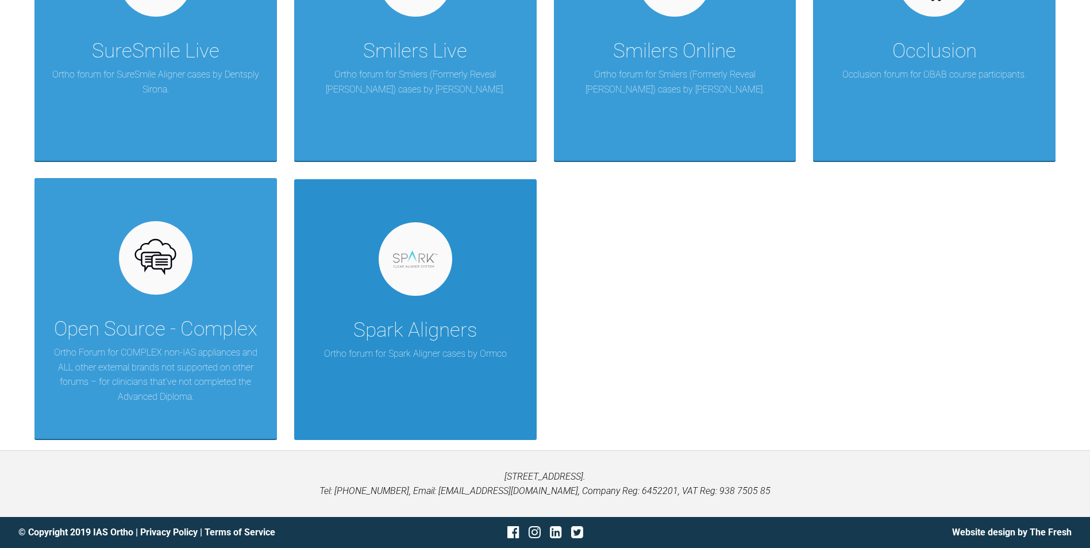
click at [417, 337] on div "Spark Aligners" at bounding box center [415, 330] width 124 height 32
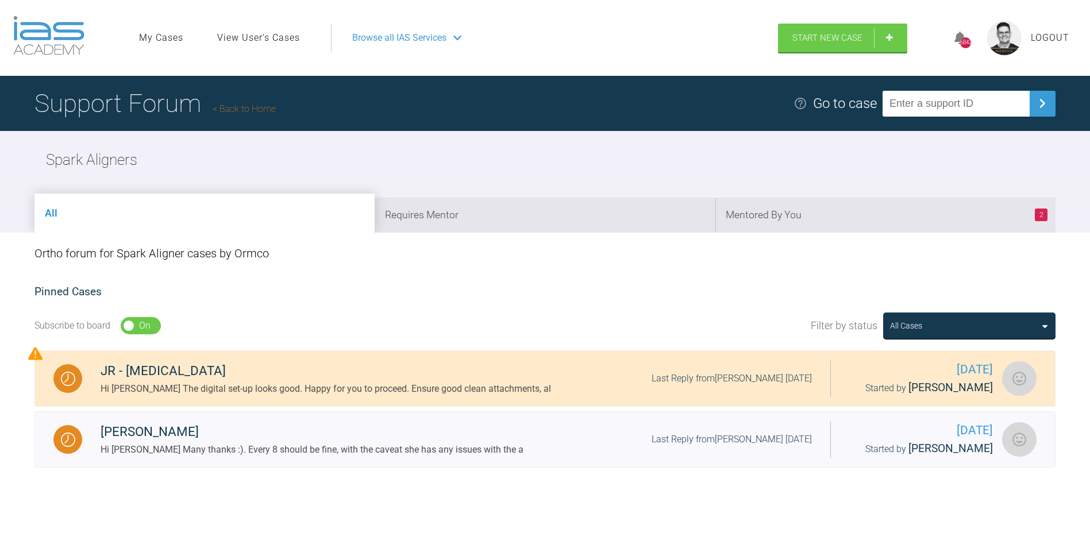
click at [267, 109] on link "Back to Home" at bounding box center [244, 108] width 63 height 11
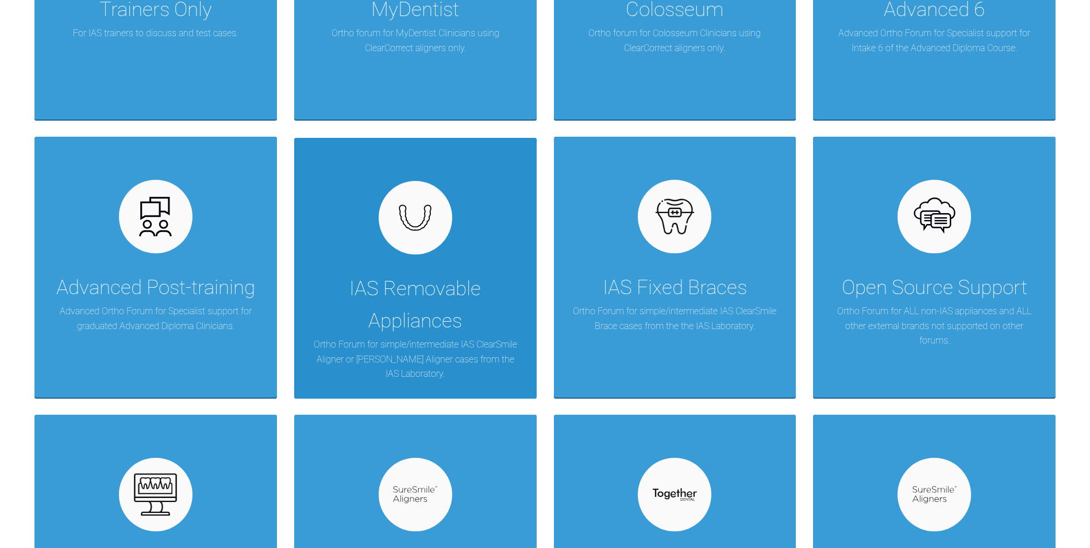
click at [474, 253] on div "IAS Removable Appliances Ortho Forum for simple/intermediate IAS ClearSmile Ali…" at bounding box center [415, 268] width 242 height 261
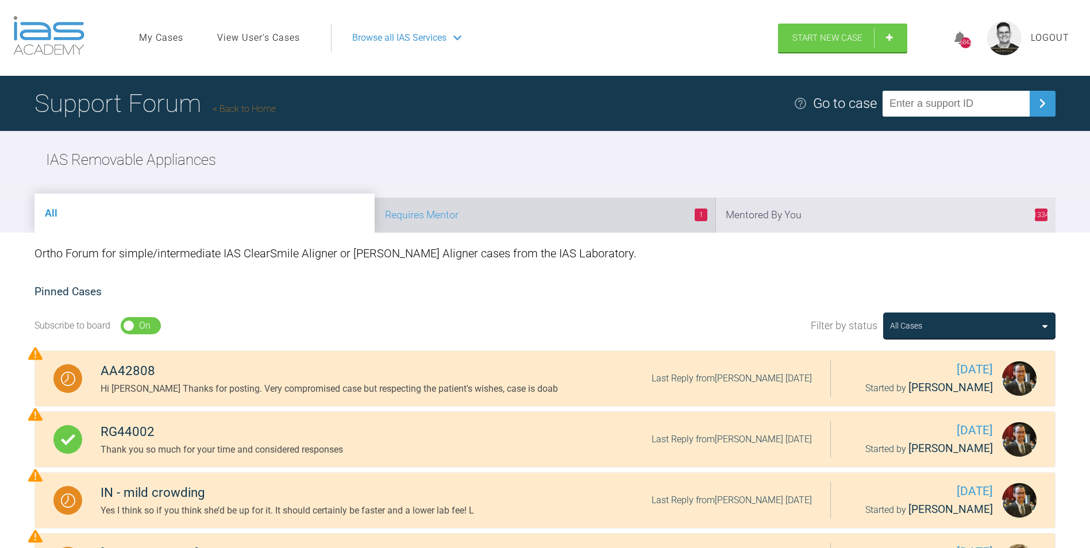
click at [636, 215] on li "1 Requires Mentor" at bounding box center [545, 215] width 340 height 35
